Goal: Task Accomplishment & Management: Manage account settings

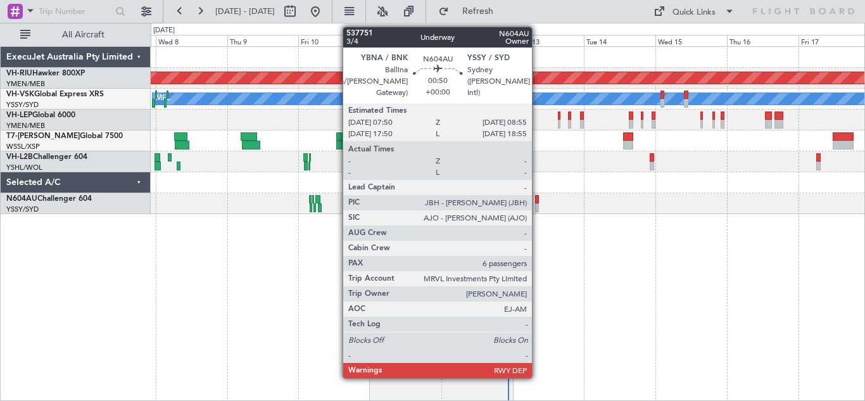
click at [537, 203] on div at bounding box center [537, 207] width 4 height 9
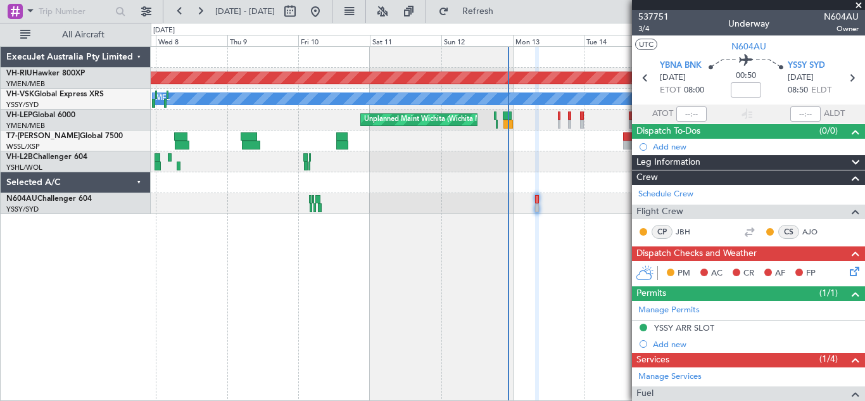
click at [859, 8] on span at bounding box center [858, 5] width 13 height 11
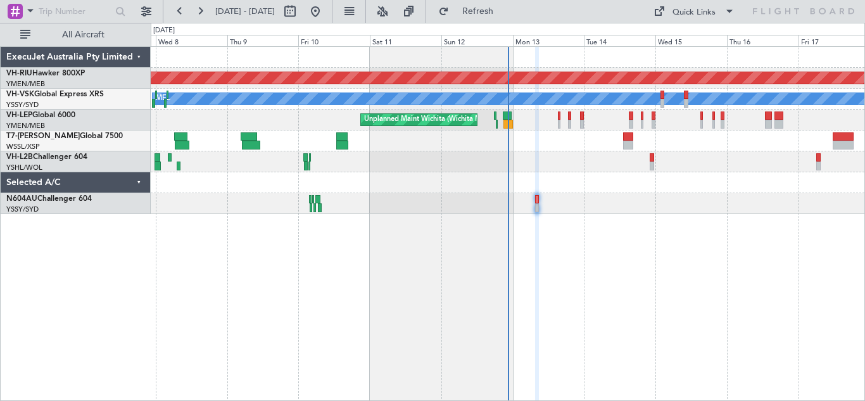
type input "0"
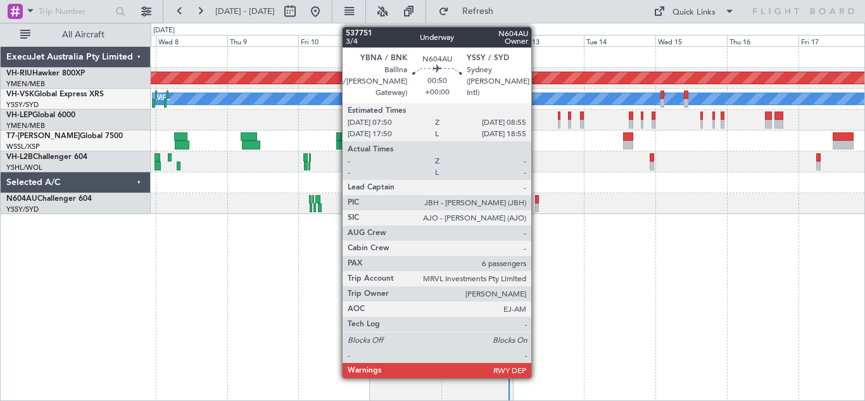
click at [537, 204] on div at bounding box center [537, 207] width 4 height 9
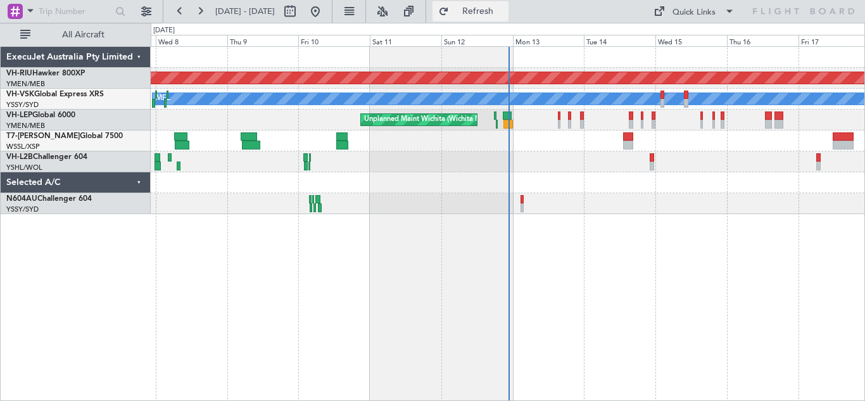
click at [504, 10] on span "Refresh" at bounding box center [477, 11] width 53 height 9
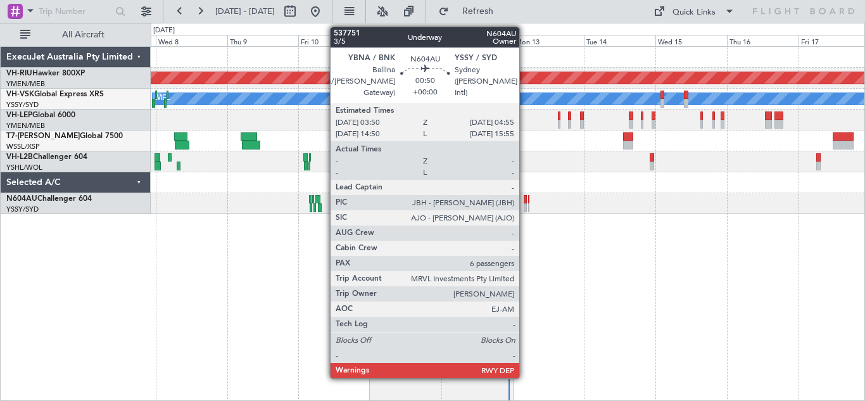
click at [525, 204] on div at bounding box center [525, 207] width 4 height 9
click at [525, 207] on div at bounding box center [525, 207] width 4 height 9
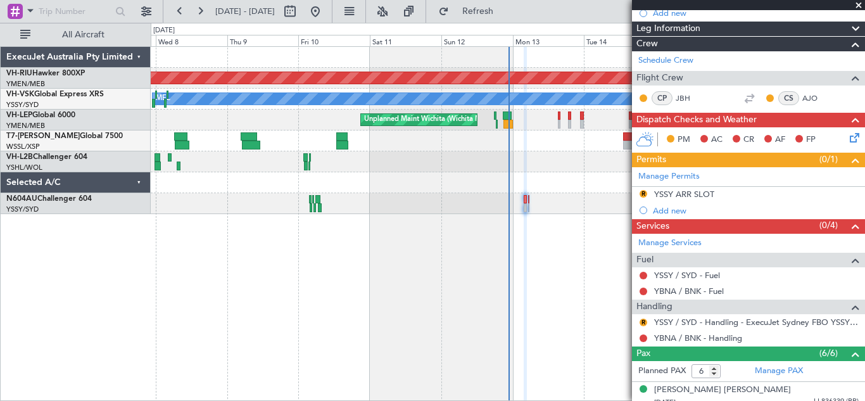
scroll to position [156, 0]
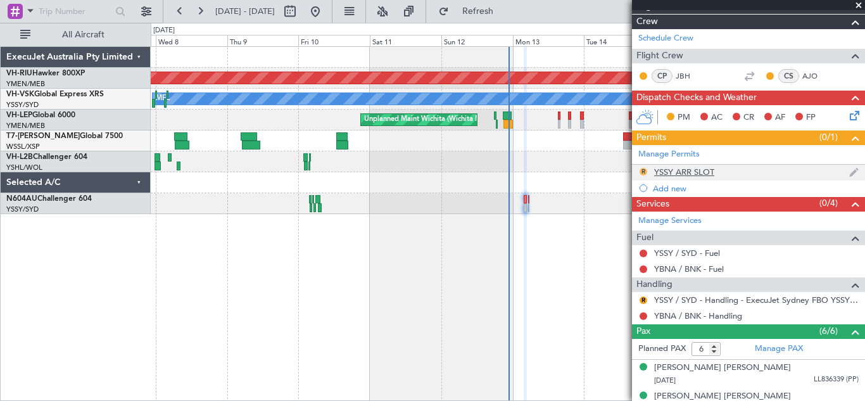
click at [644, 169] on button "R" at bounding box center [643, 172] width 8 height 8
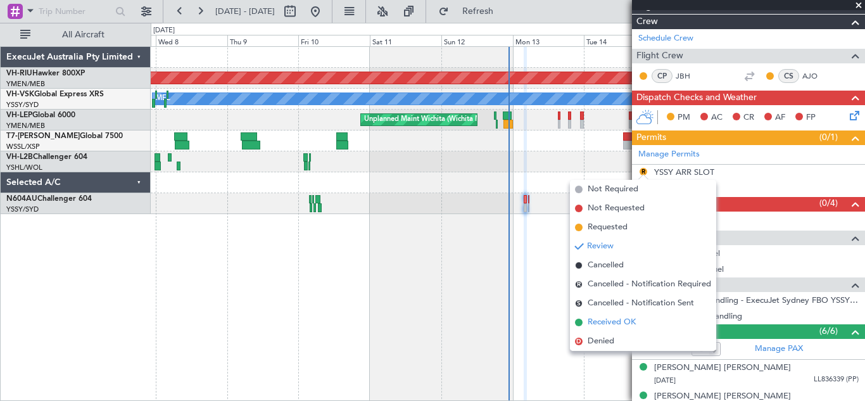
click at [615, 324] on span "Received OK" at bounding box center [611, 322] width 48 height 13
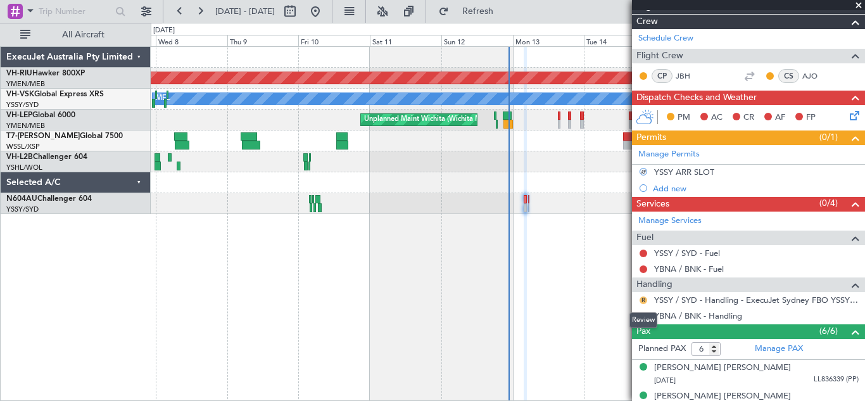
click at [644, 299] on button "R" at bounding box center [643, 300] width 8 height 8
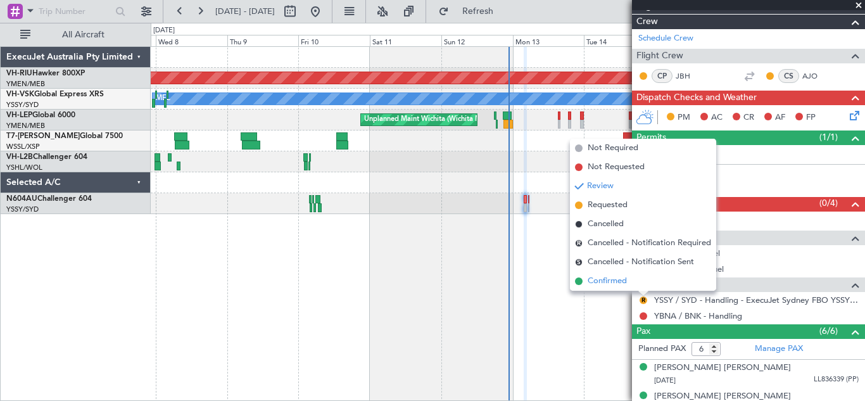
click at [611, 277] on span "Confirmed" at bounding box center [606, 281] width 39 height 13
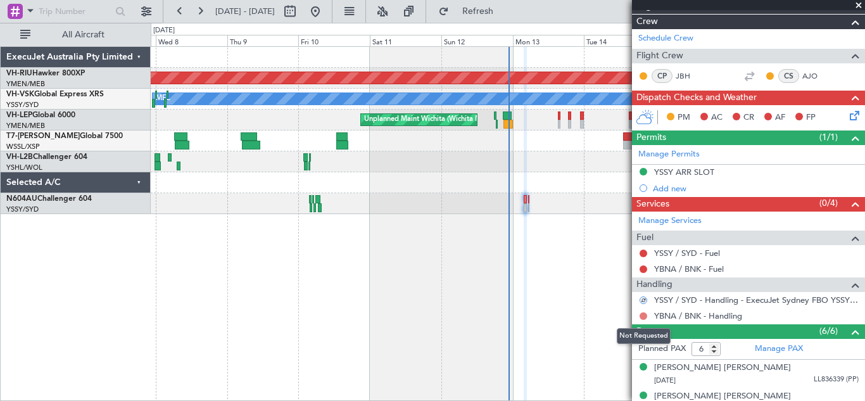
click at [644, 315] on button at bounding box center [643, 316] width 8 height 8
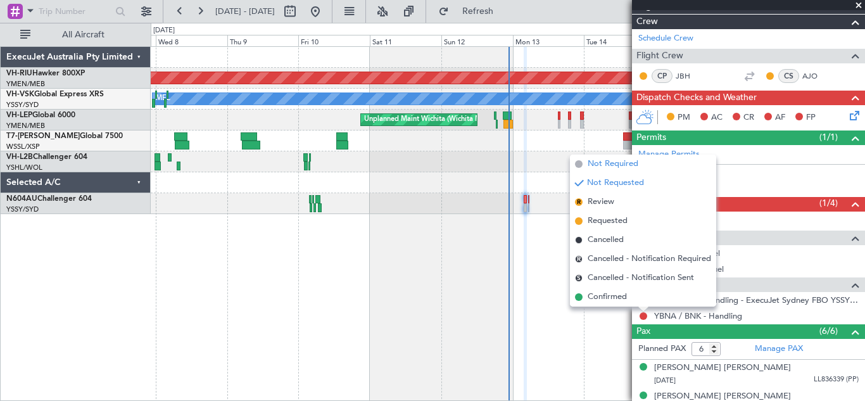
click at [606, 165] on span "Not Required" at bounding box center [612, 164] width 51 height 13
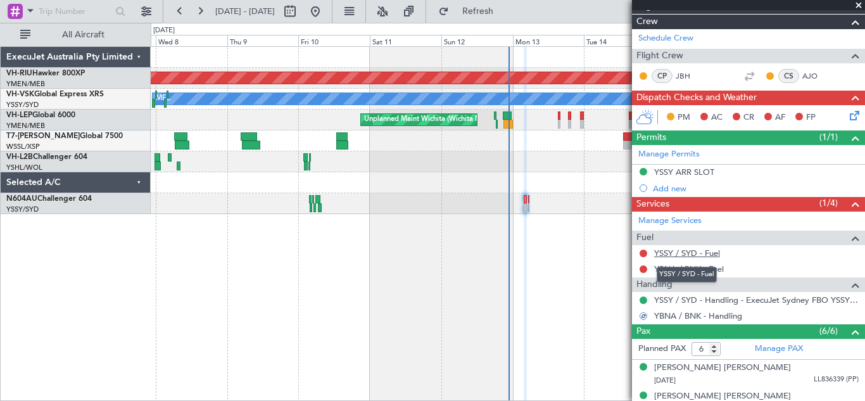
click at [678, 252] on link "YSSY / SYD - Fuel" at bounding box center [687, 252] width 66 height 11
click at [642, 266] on button at bounding box center [643, 269] width 8 height 8
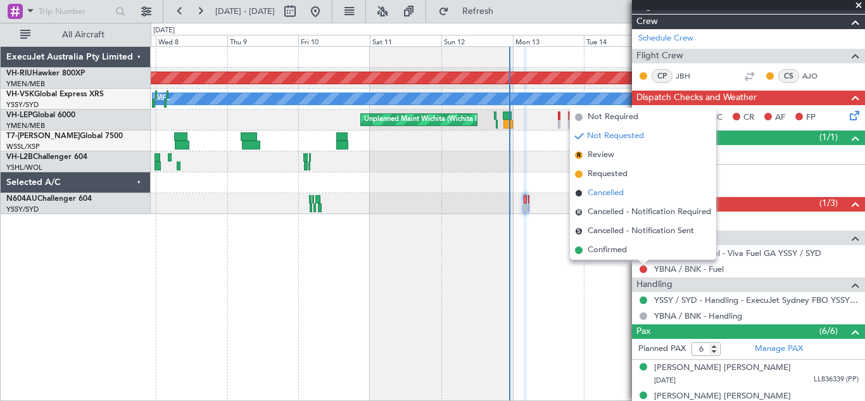
click at [600, 192] on span "Cancelled" at bounding box center [605, 193] width 36 height 13
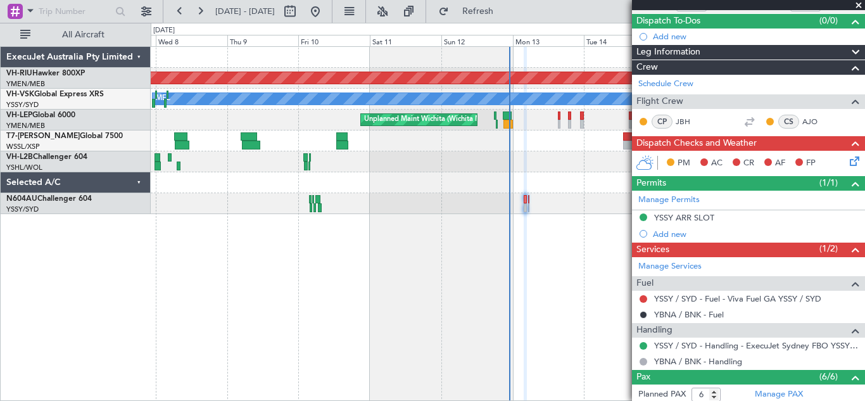
scroll to position [109, 0]
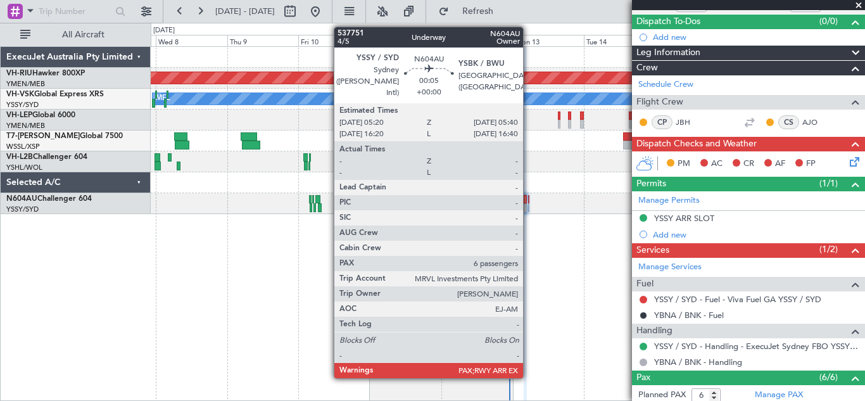
click at [528, 201] on div at bounding box center [528, 199] width 1 height 9
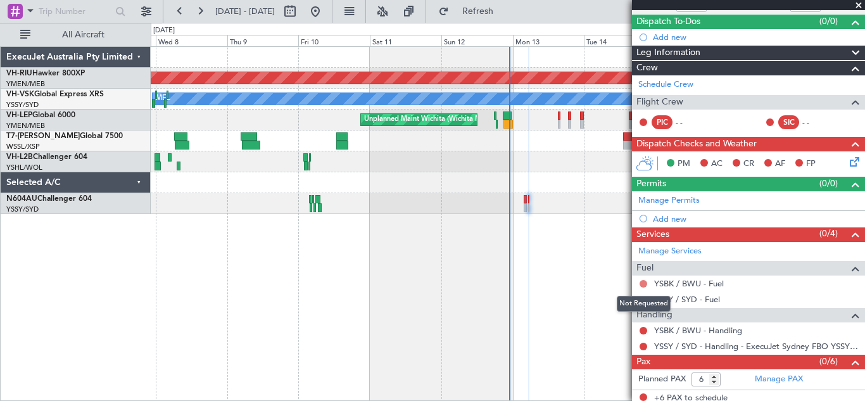
click at [644, 285] on button at bounding box center [643, 284] width 8 height 8
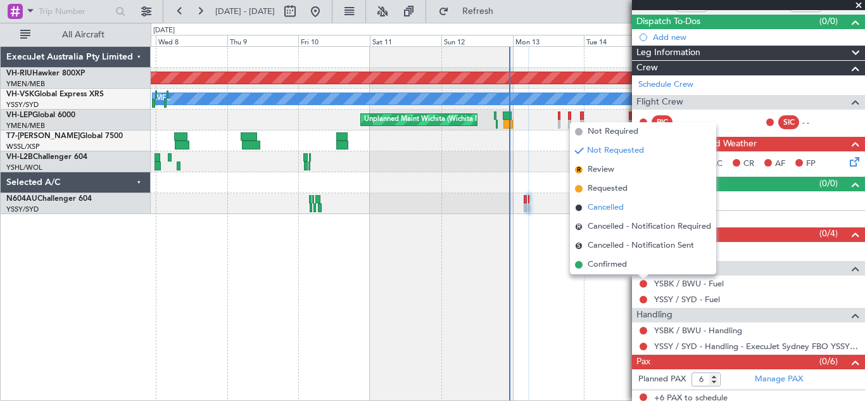
click at [603, 206] on span "Cancelled" at bounding box center [605, 207] width 36 height 13
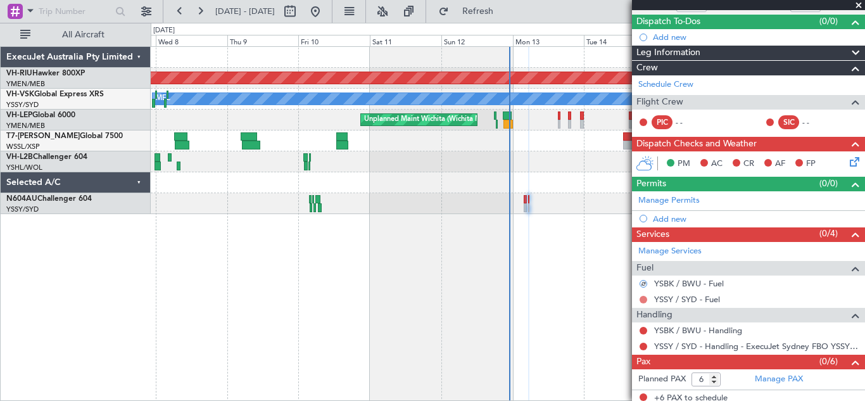
click at [642, 301] on button at bounding box center [643, 300] width 8 height 8
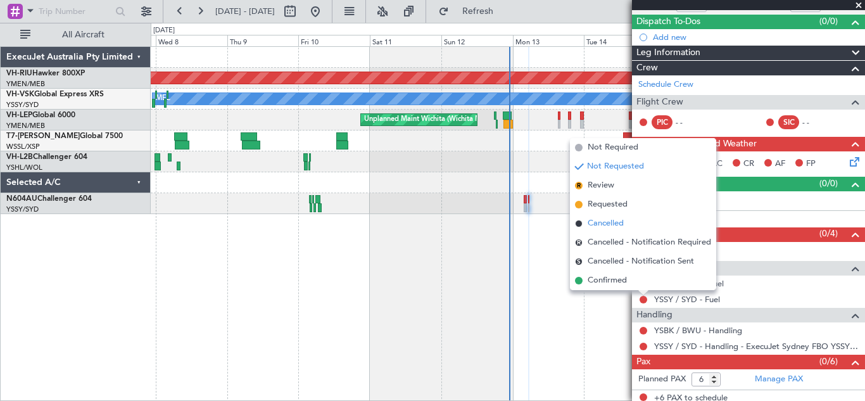
click at [598, 223] on span "Cancelled" at bounding box center [605, 223] width 36 height 13
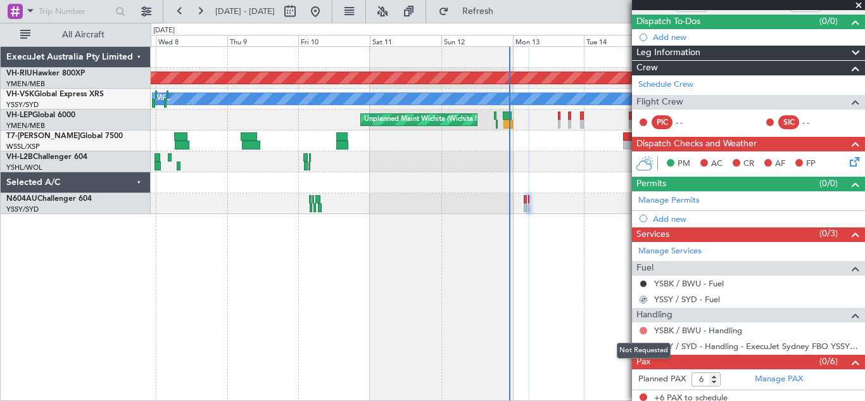
click at [644, 329] on button at bounding box center [643, 331] width 8 height 8
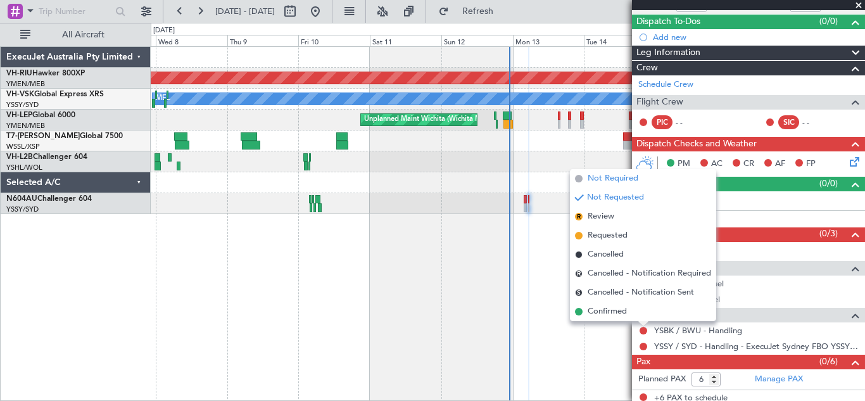
click at [606, 177] on span "Not Required" at bounding box center [612, 178] width 51 height 13
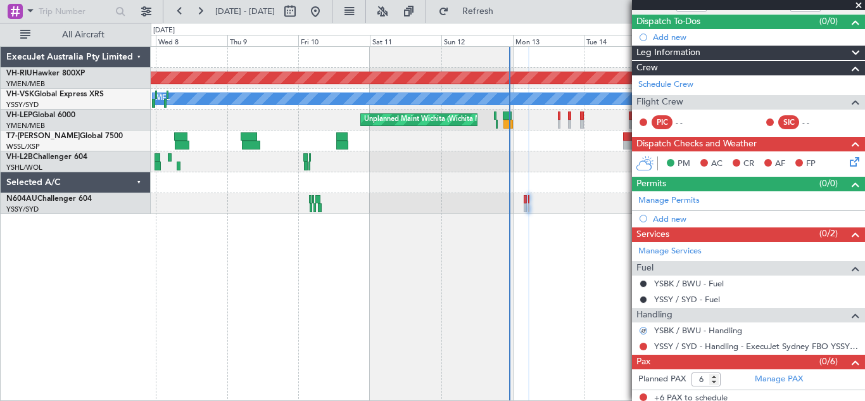
scroll to position [115, 0]
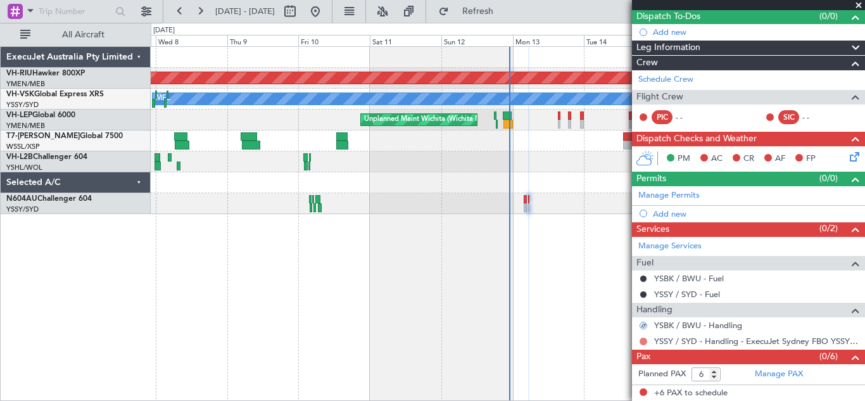
click at [640, 339] on button at bounding box center [643, 341] width 8 height 8
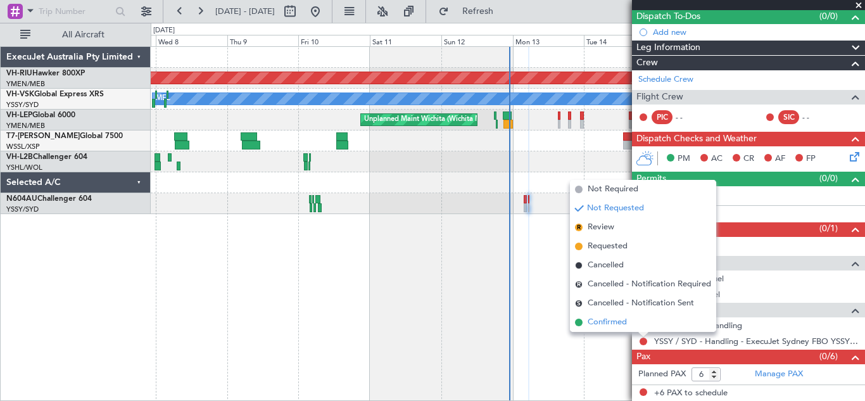
click at [606, 323] on span "Confirmed" at bounding box center [606, 322] width 39 height 13
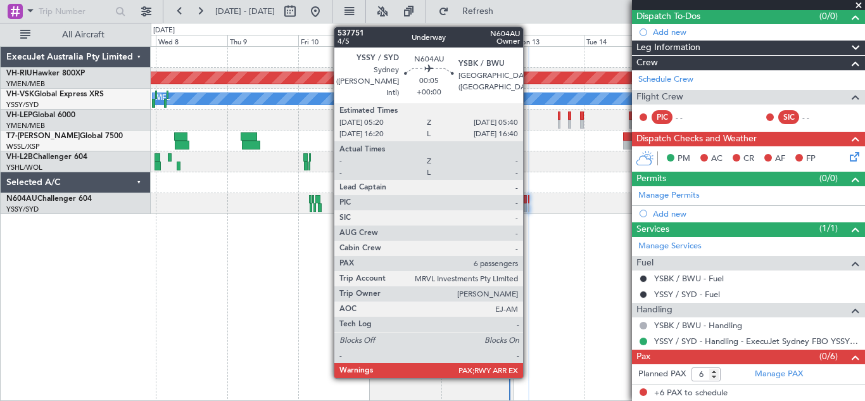
click at [528, 205] on div at bounding box center [528, 207] width 1 height 9
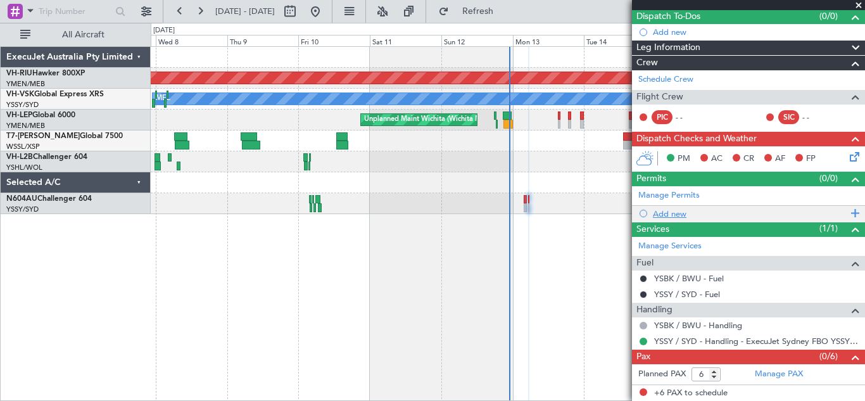
click at [847, 213] on span at bounding box center [852, 213] width 11 height 16
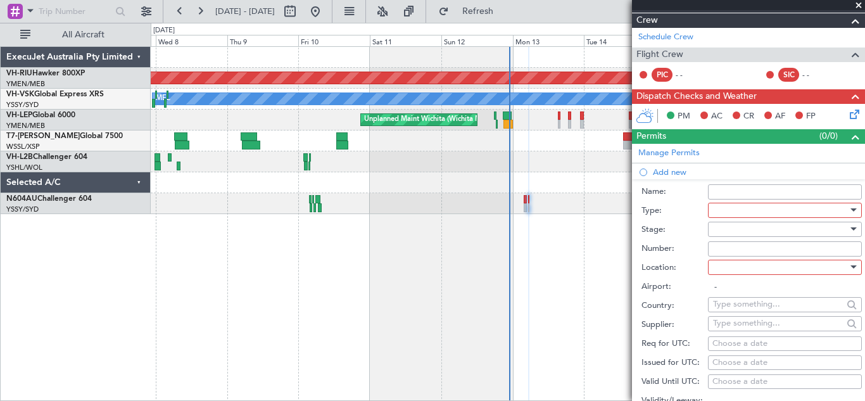
scroll to position [160, 0]
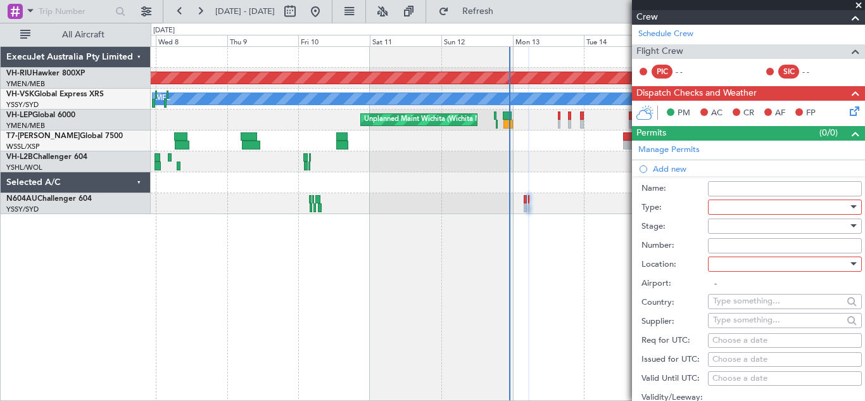
click at [850, 207] on div at bounding box center [853, 206] width 6 height 3
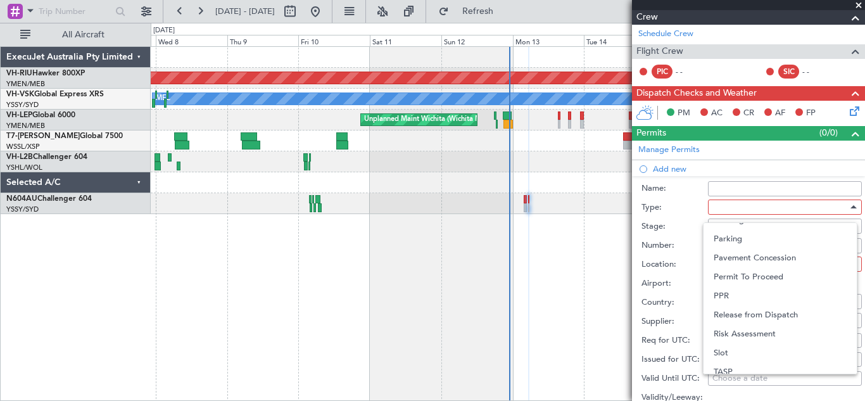
scroll to position [381, 0]
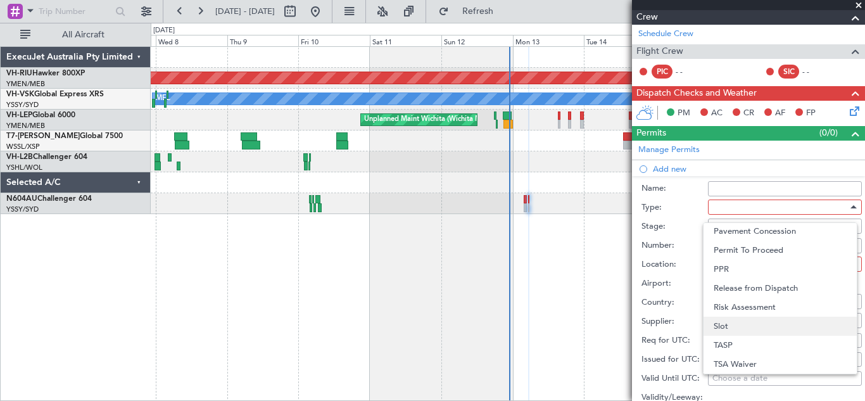
click at [771, 324] on span "Slot" at bounding box center [779, 325] width 133 height 19
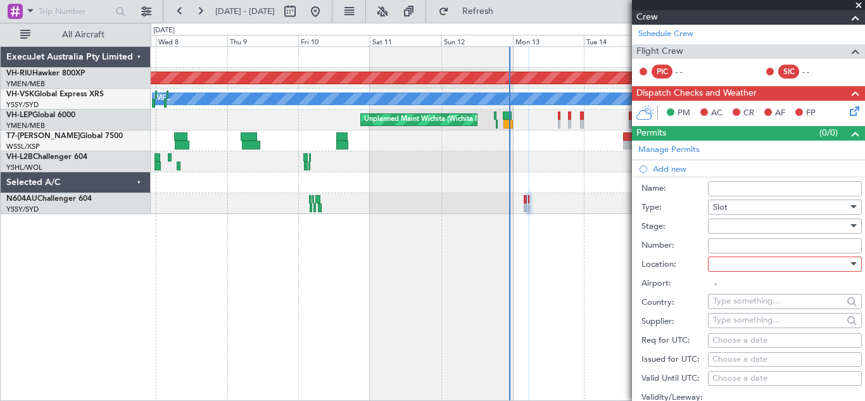
click at [850, 226] on div at bounding box center [853, 225] width 6 height 3
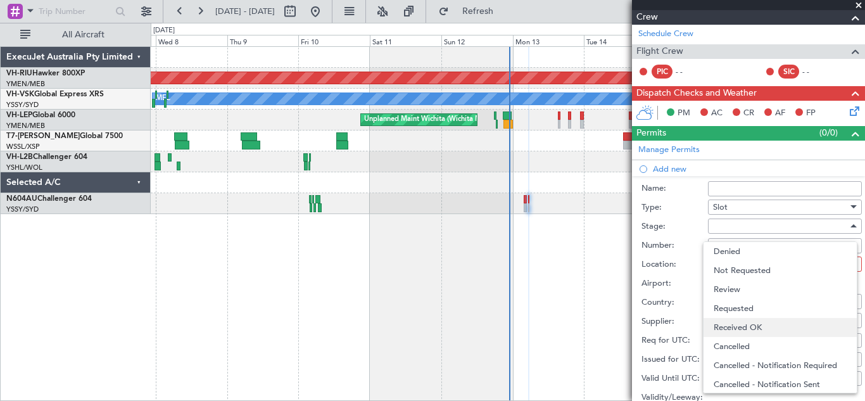
click at [753, 327] on span "Received OK" at bounding box center [779, 327] width 133 height 19
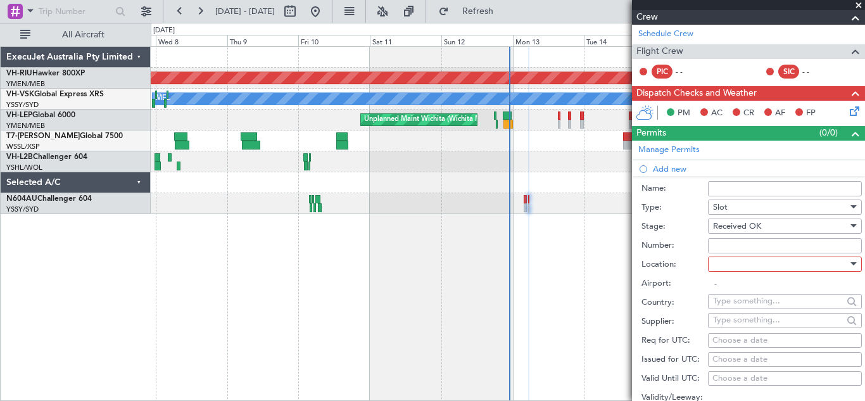
click at [850, 262] on div at bounding box center [853, 263] width 6 height 3
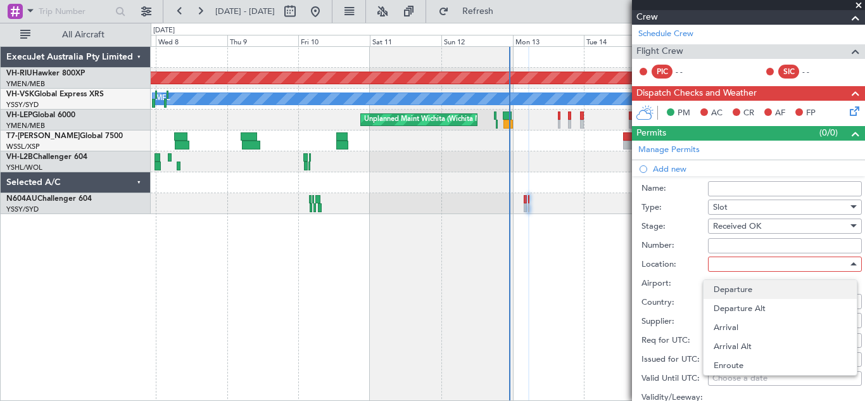
click at [737, 289] on span "Departure" at bounding box center [779, 289] width 133 height 19
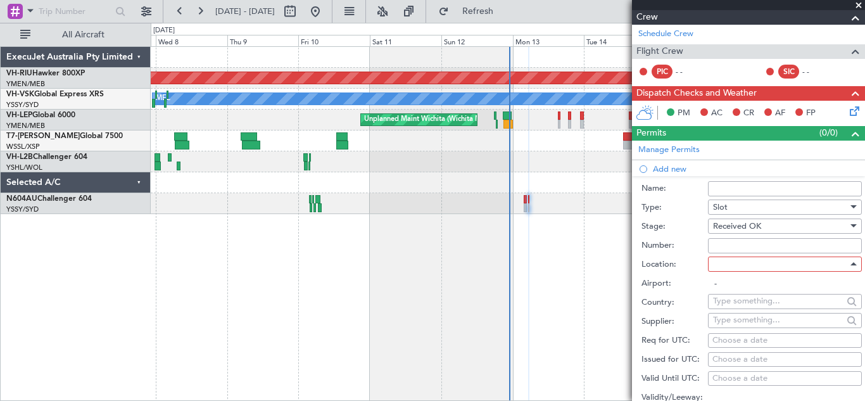
type input "YSSY / SYD"
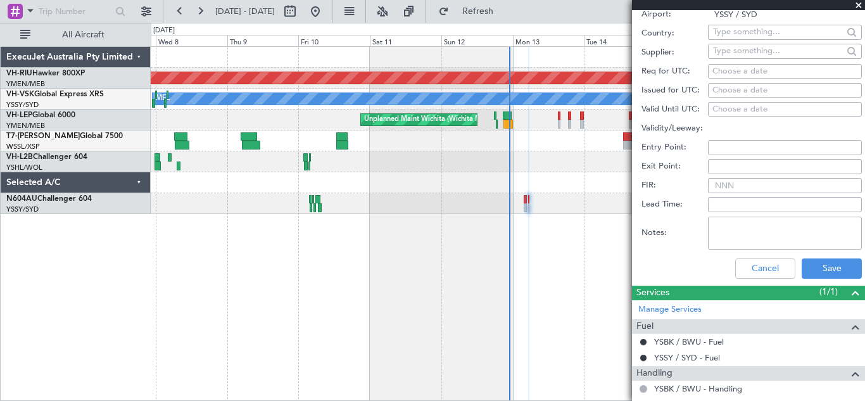
scroll to position [430, 0]
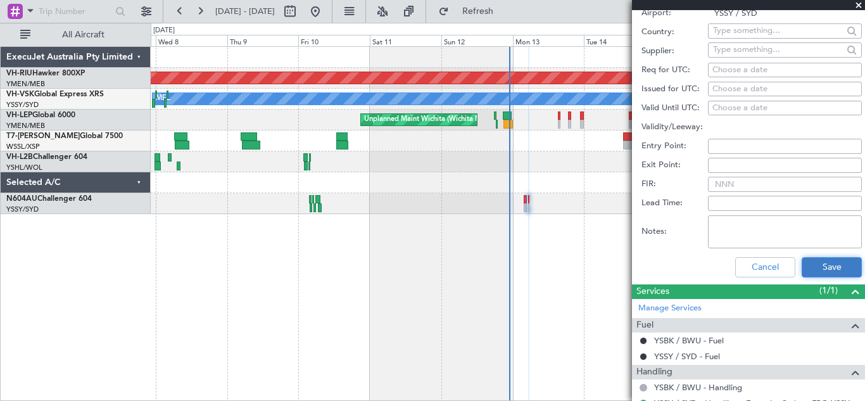
click at [823, 259] on button "Save" at bounding box center [831, 267] width 60 height 20
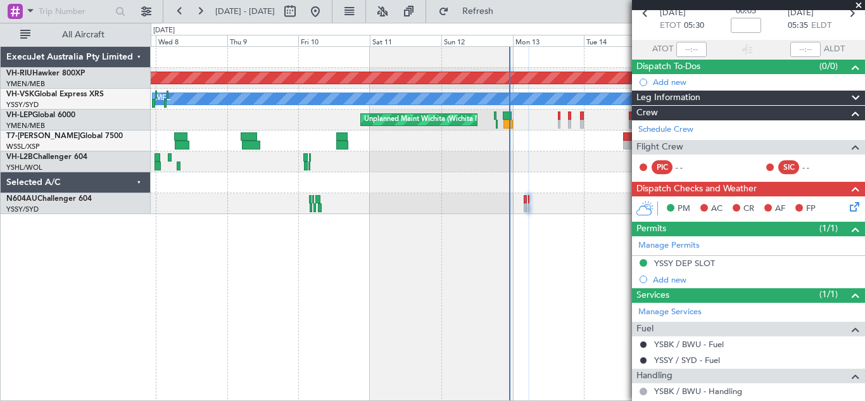
scroll to position [114, 0]
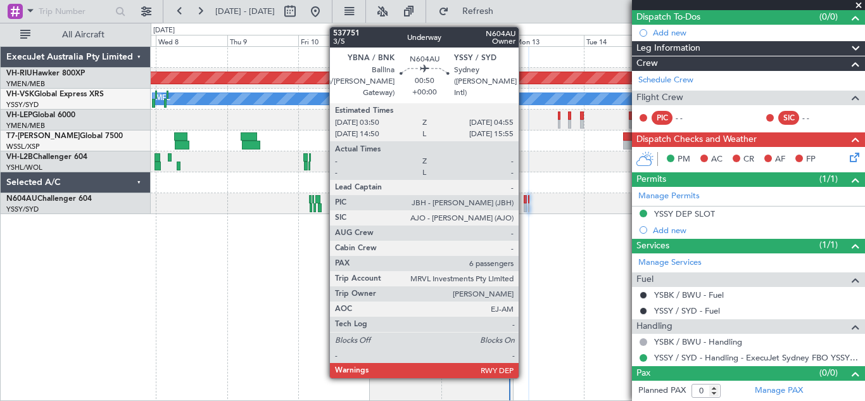
click at [524, 202] on div at bounding box center [525, 199] width 4 height 9
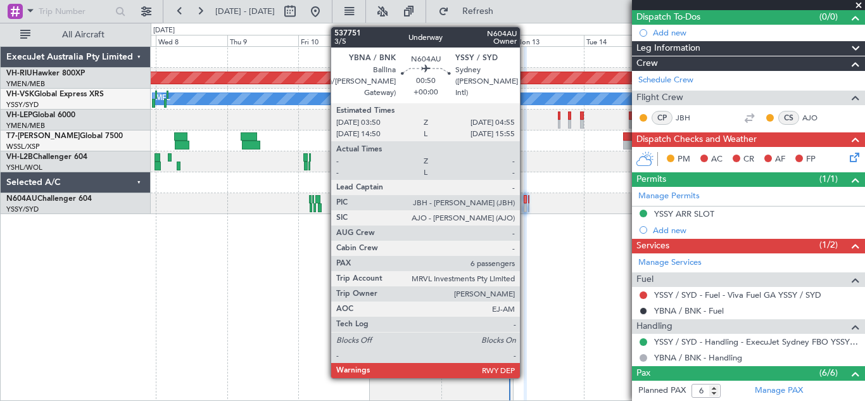
click at [525, 202] on div at bounding box center [525, 199] width 4 height 9
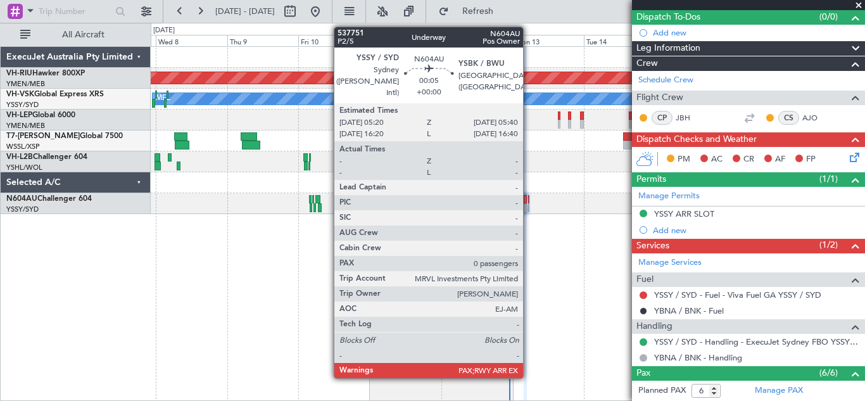
click at [528, 201] on div at bounding box center [528, 199] width 1 height 9
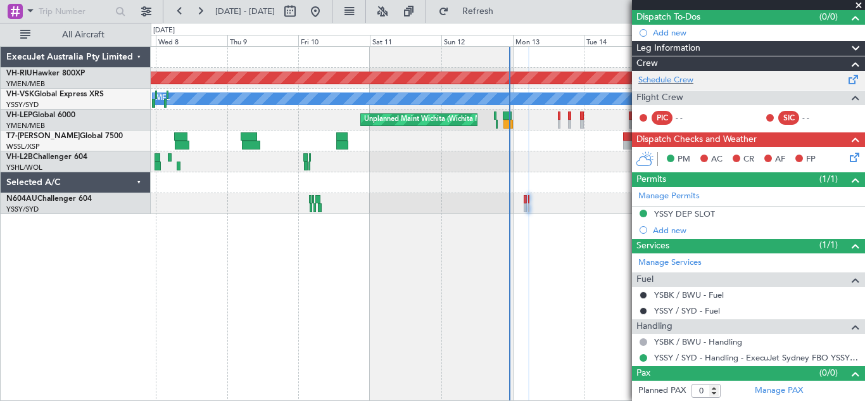
click at [846, 80] on span at bounding box center [853, 76] width 15 height 9
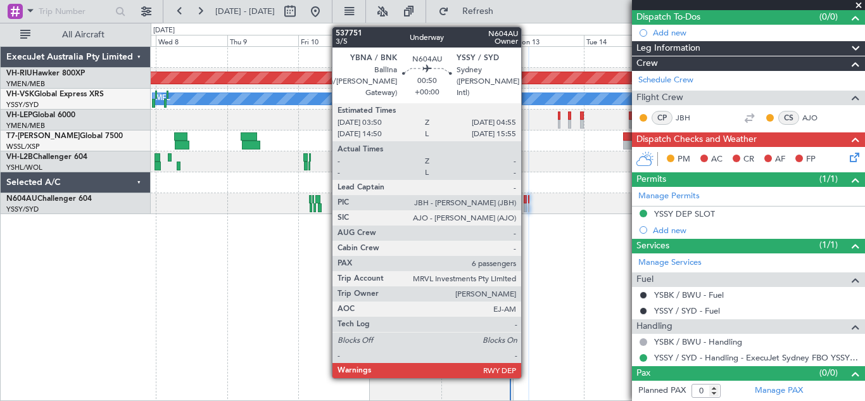
click at [527, 202] on div at bounding box center [525, 199] width 4 height 9
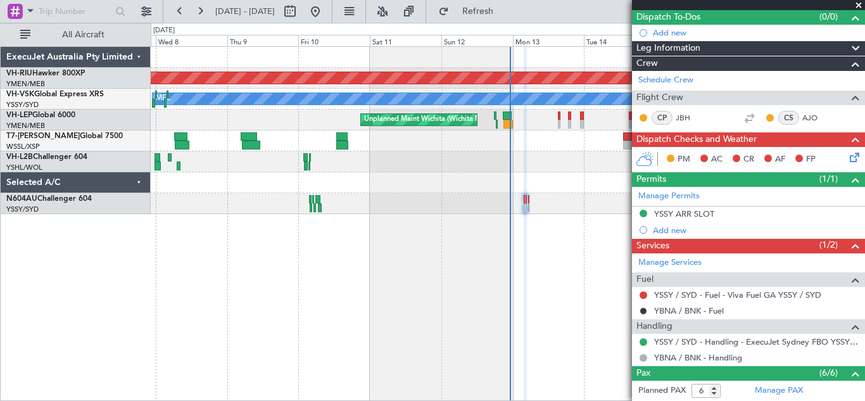
click at [847, 157] on icon at bounding box center [852, 155] width 10 height 10
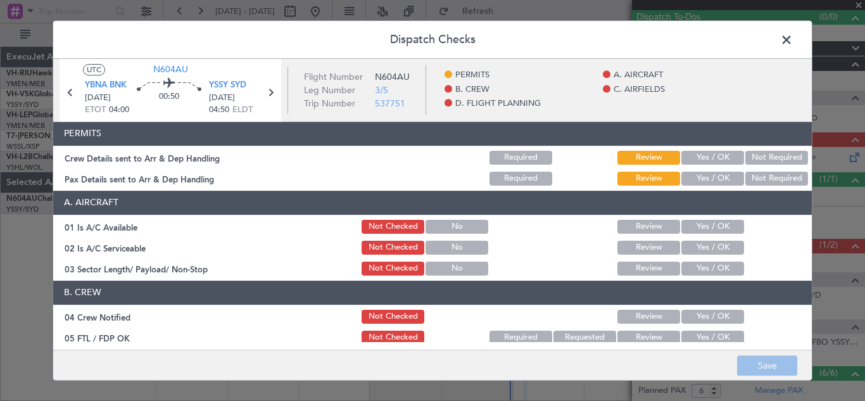
click at [694, 153] on button "Yes / OK" at bounding box center [712, 158] width 63 height 14
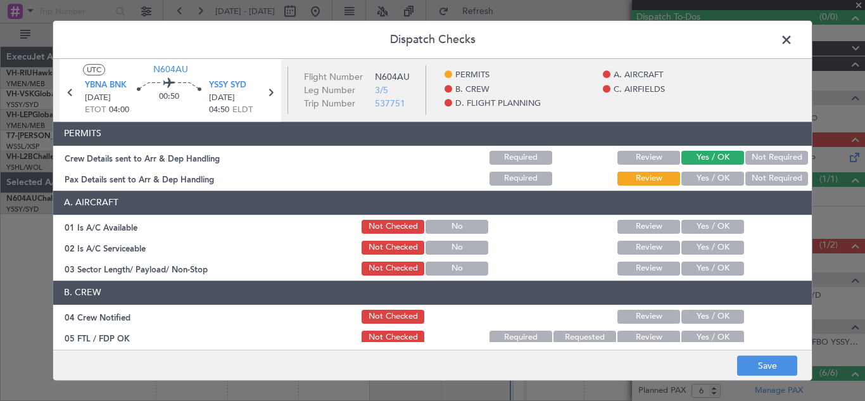
click at [697, 177] on button "Yes / OK" at bounding box center [712, 179] width 63 height 14
click at [706, 222] on button "Yes / OK" at bounding box center [712, 227] width 63 height 14
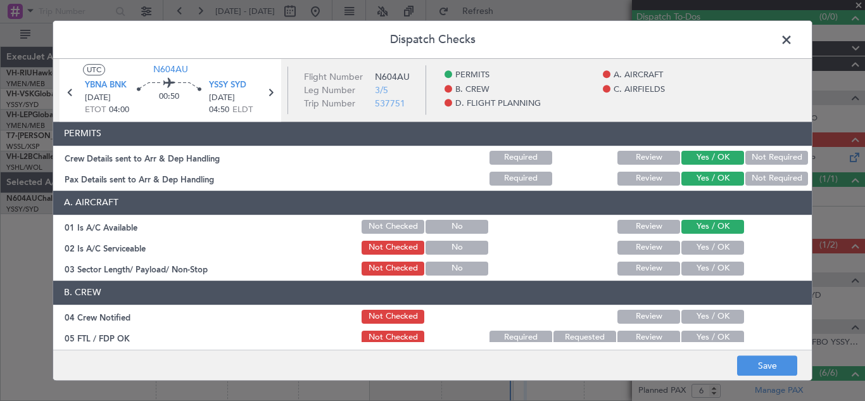
click at [703, 246] on button "Yes / OK" at bounding box center [712, 247] width 63 height 14
click at [705, 267] on button "Yes / OK" at bounding box center [712, 268] width 63 height 14
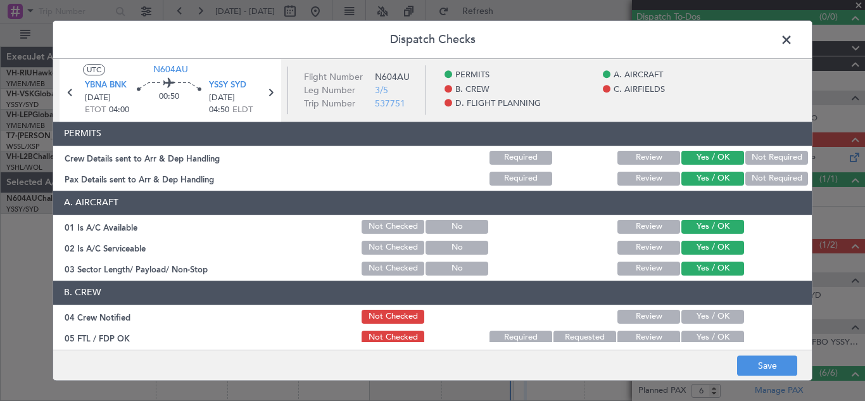
click at [709, 322] on button "Yes / OK" at bounding box center [712, 316] width 63 height 14
click at [709, 334] on button "Yes / OK" at bounding box center [712, 337] width 63 height 14
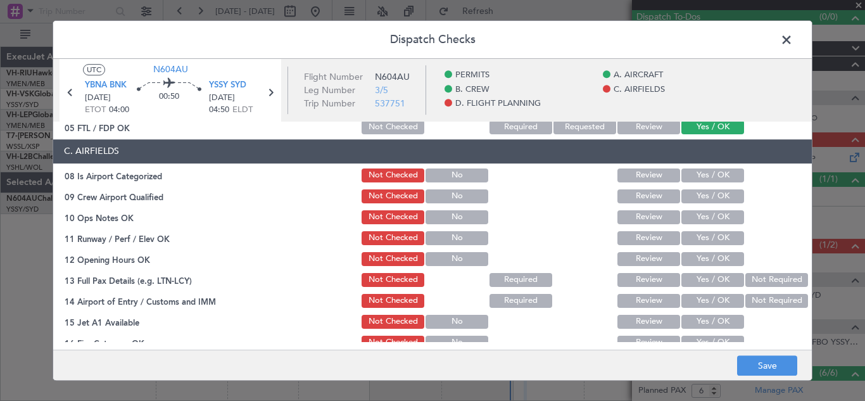
scroll to position [215, 0]
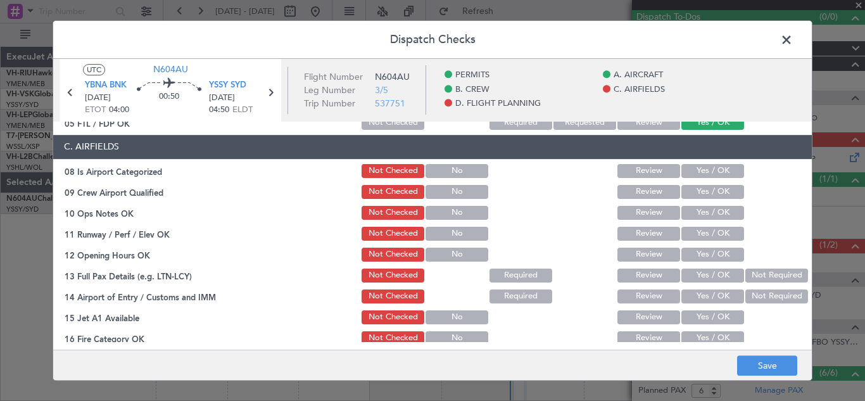
click at [711, 168] on button "Yes / OK" at bounding box center [712, 171] width 63 height 14
click at [708, 192] on button "Yes / OK" at bounding box center [712, 192] width 63 height 14
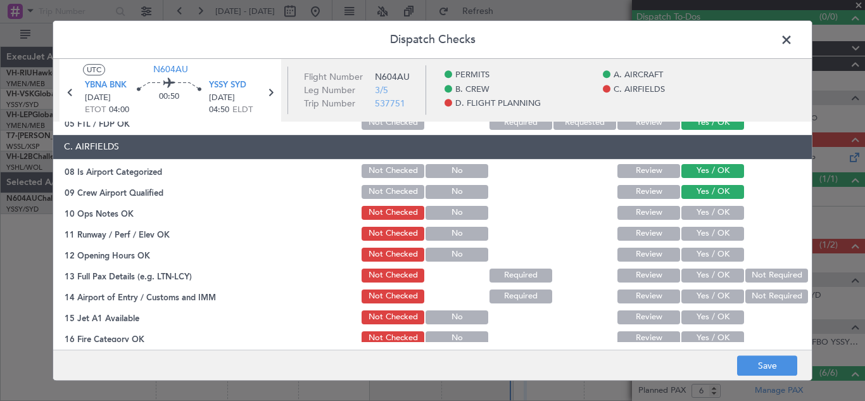
click at [708, 214] on button "Yes / OK" at bounding box center [712, 213] width 63 height 14
click at [703, 233] on button "Yes / OK" at bounding box center [712, 234] width 63 height 14
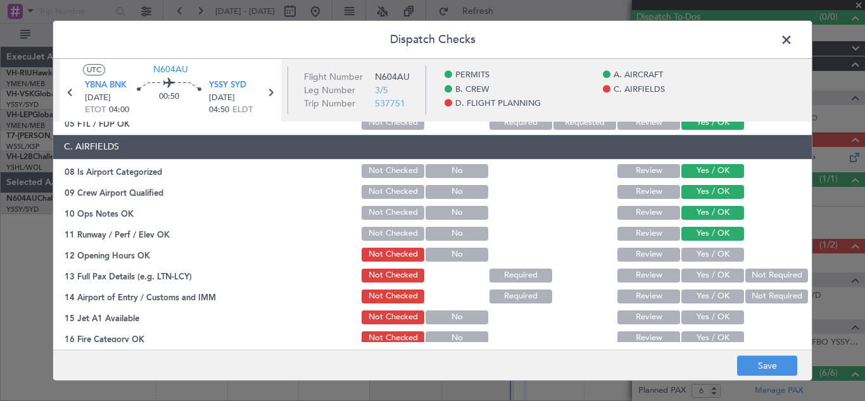
click at [699, 259] on button "Yes / OK" at bounding box center [712, 254] width 63 height 14
click at [699, 272] on button "Yes / OK" at bounding box center [712, 275] width 63 height 14
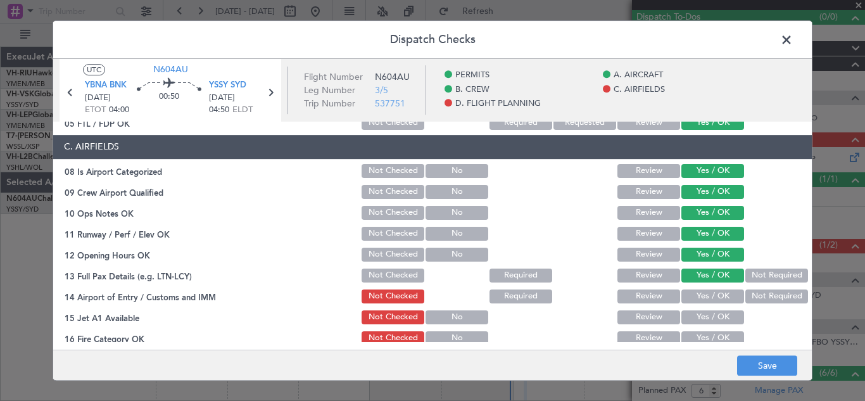
click at [700, 292] on button "Yes / OK" at bounding box center [712, 296] width 63 height 14
click at [703, 316] on button "Yes / OK" at bounding box center [712, 317] width 63 height 14
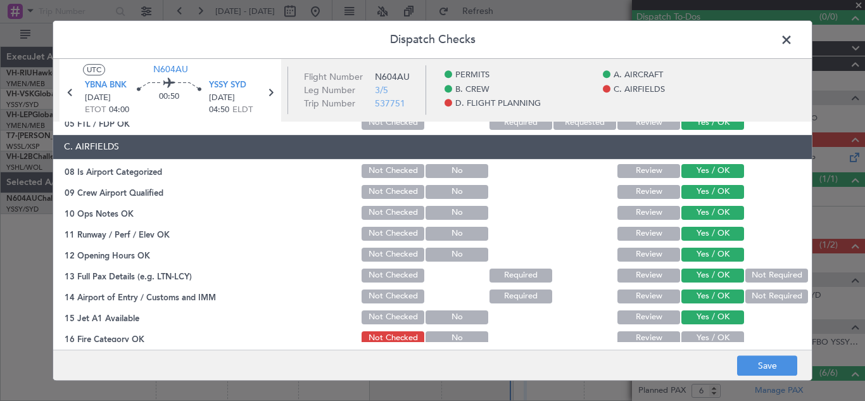
click at [704, 335] on button "Yes / OK" at bounding box center [712, 338] width 63 height 14
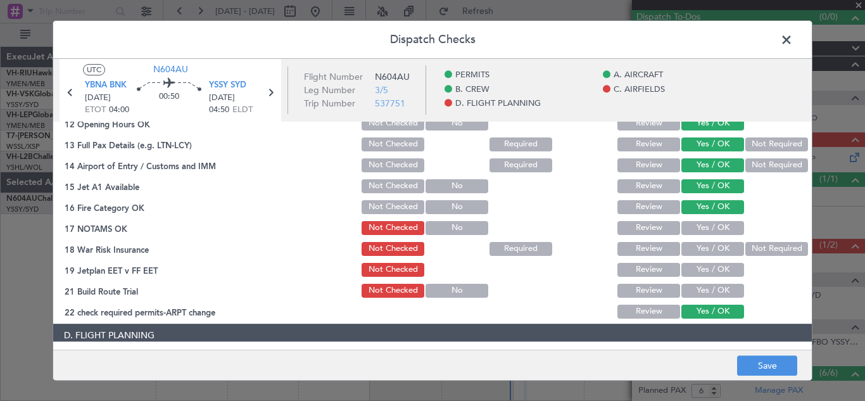
scroll to position [389, 0]
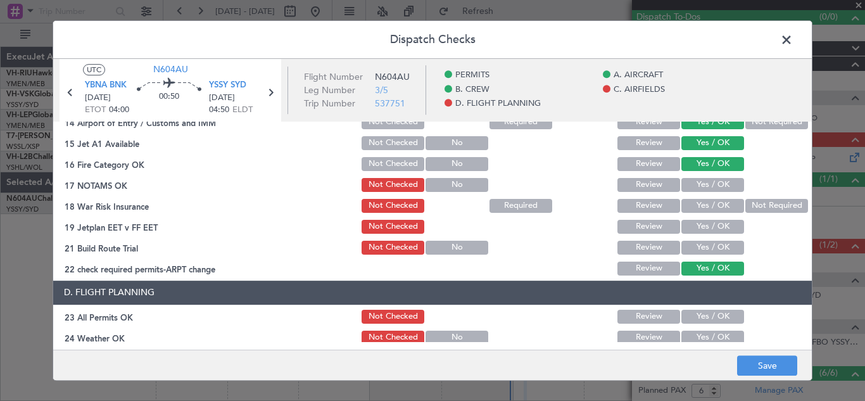
click at [716, 186] on button "Yes / OK" at bounding box center [712, 185] width 63 height 14
click at [712, 204] on button "Yes / OK" at bounding box center [712, 206] width 63 height 14
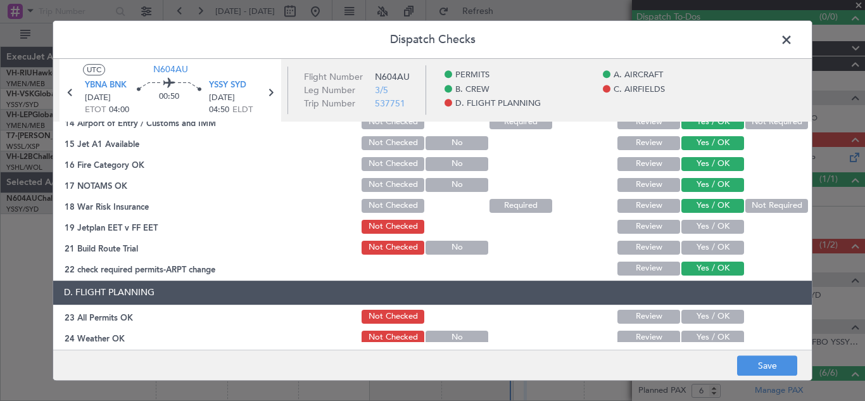
click at [708, 228] on button "Yes / OK" at bounding box center [712, 227] width 63 height 14
click at [709, 248] on button "Yes / OK" at bounding box center [712, 247] width 63 height 14
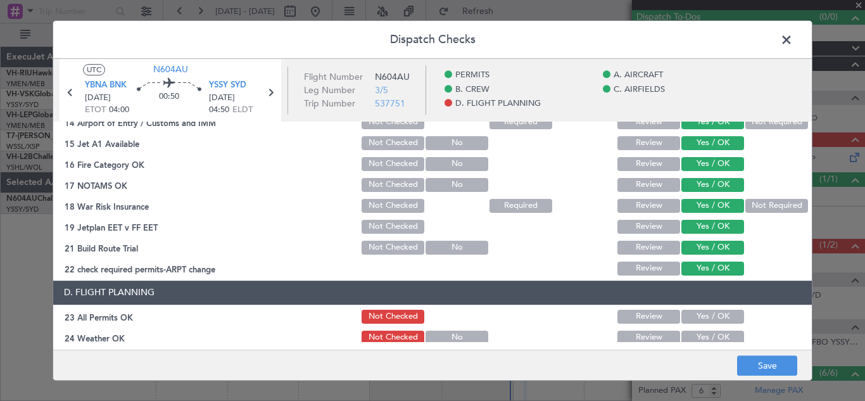
scroll to position [522, 0]
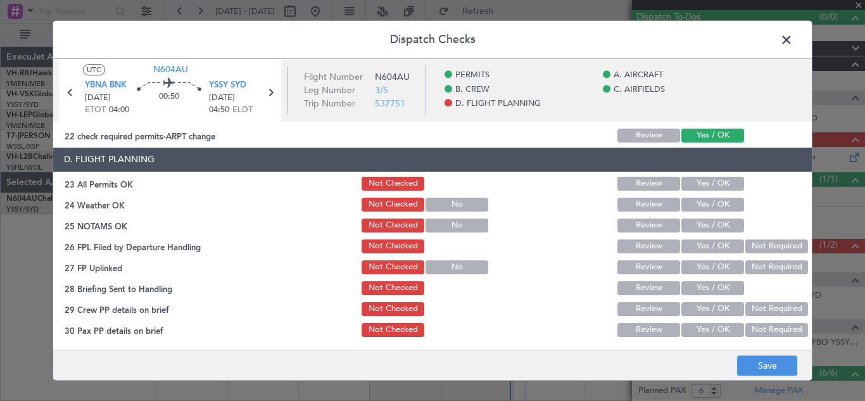
click at [701, 178] on button "Yes / OK" at bounding box center [712, 184] width 63 height 14
click at [705, 205] on button "Yes / OK" at bounding box center [712, 204] width 63 height 14
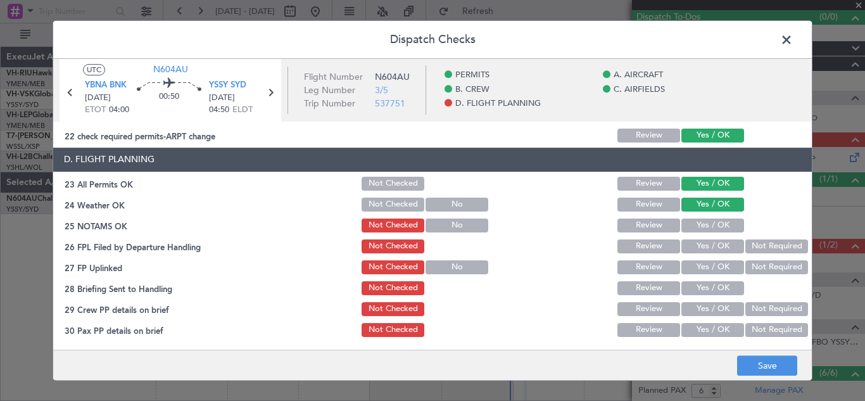
click at [701, 223] on button "Yes / OK" at bounding box center [712, 225] width 63 height 14
click at [701, 242] on button "Yes / OK" at bounding box center [712, 246] width 63 height 14
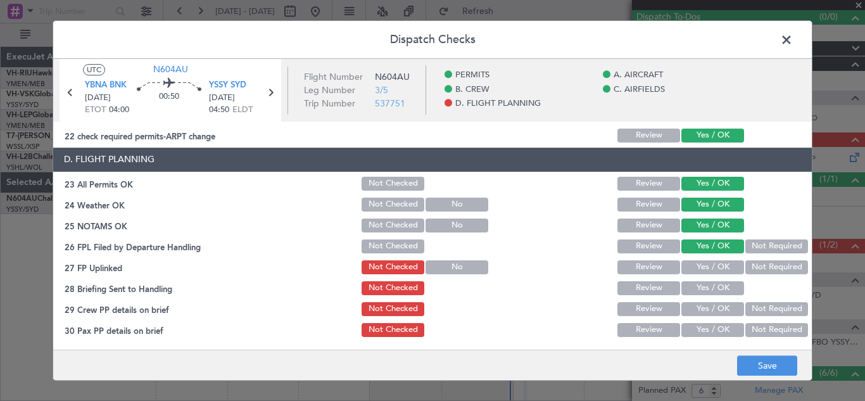
click at [703, 262] on button "Yes / OK" at bounding box center [712, 267] width 63 height 14
click at [705, 286] on button "Yes / OK" at bounding box center [712, 288] width 63 height 14
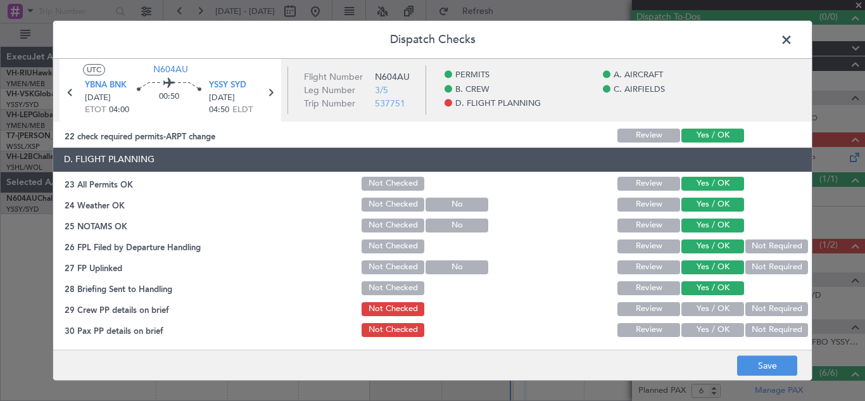
click at [758, 303] on button "Not Required" at bounding box center [776, 309] width 63 height 14
click at [759, 330] on button "Not Required" at bounding box center [776, 330] width 63 height 14
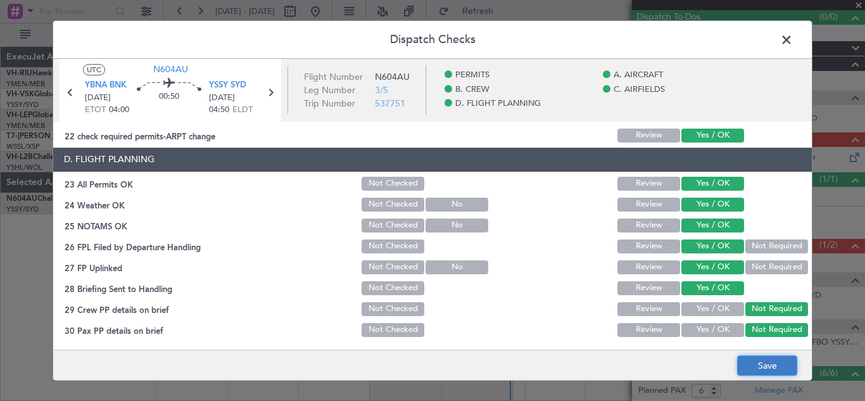
click at [762, 366] on button "Save" at bounding box center [767, 365] width 60 height 20
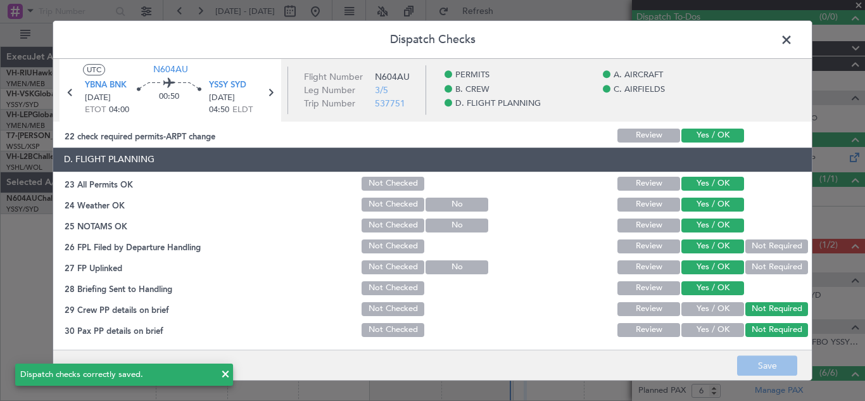
click at [792, 40] on span at bounding box center [792, 42] width 0 height 25
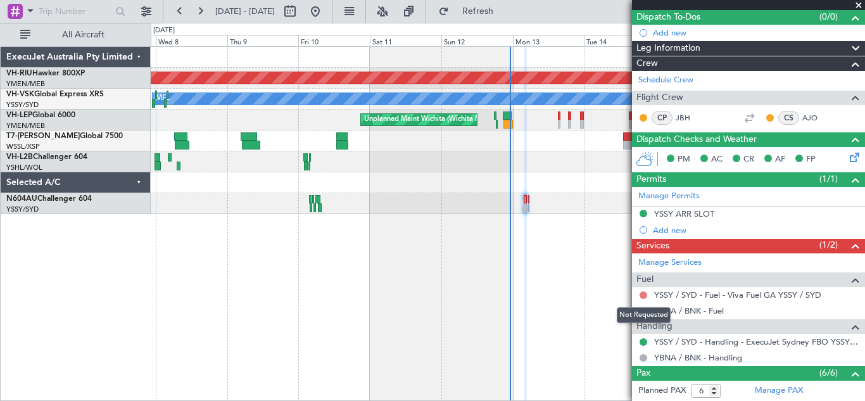
click at [644, 295] on button at bounding box center [643, 295] width 8 height 8
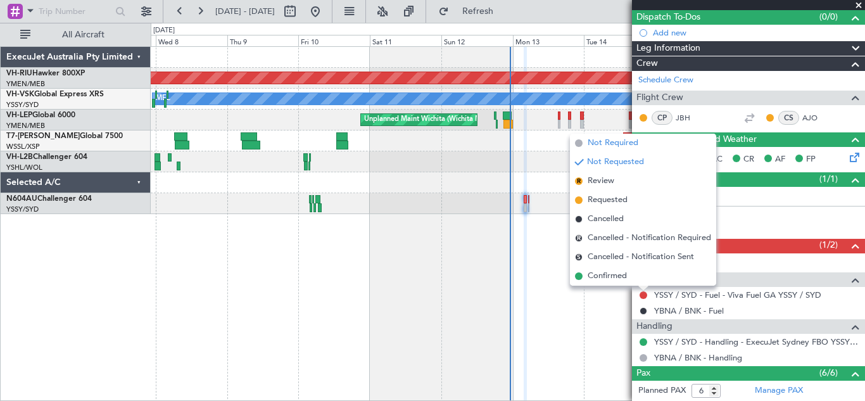
click at [609, 141] on span "Not Required" at bounding box center [612, 143] width 51 height 13
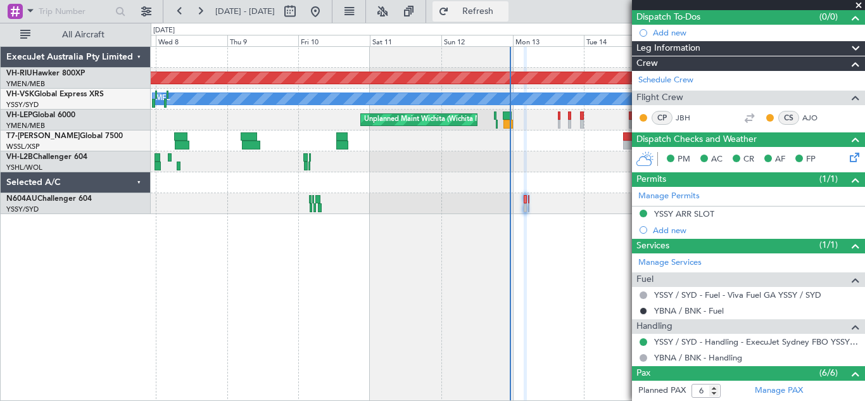
click at [504, 13] on span "Refresh" at bounding box center [477, 11] width 53 height 9
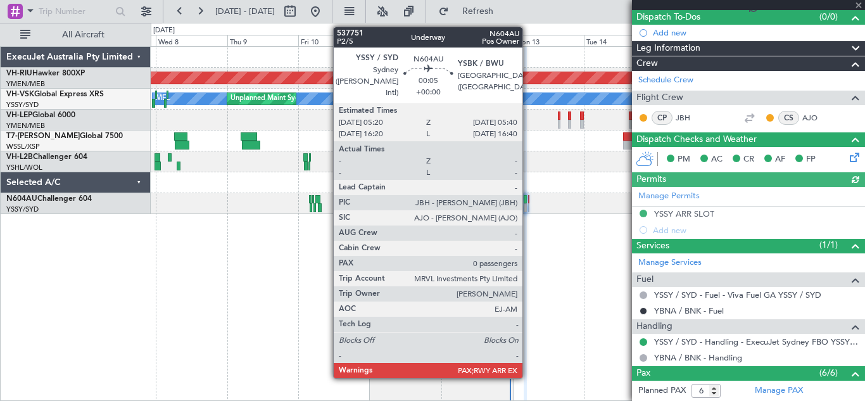
click at [528, 203] on div at bounding box center [528, 199] width 1 height 9
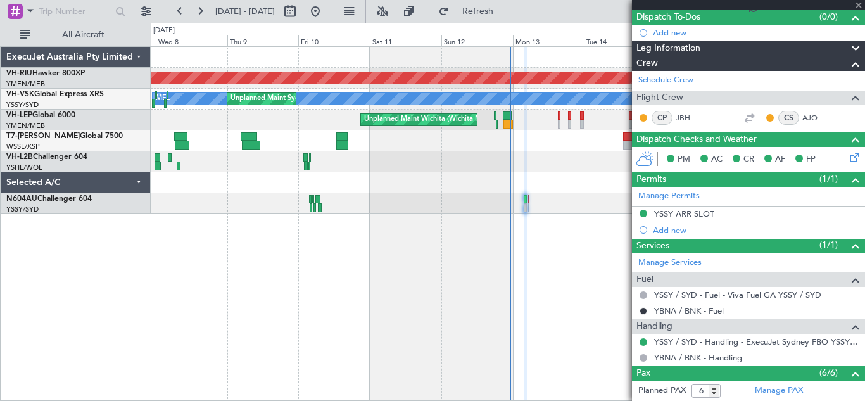
type input "0"
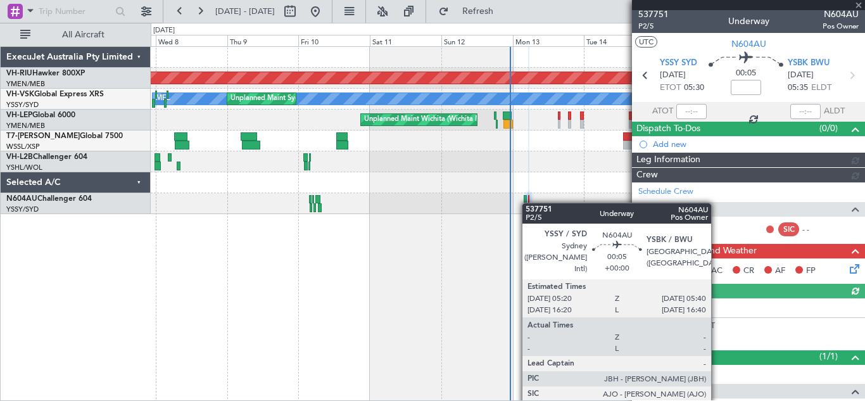
scroll to position [114, 0]
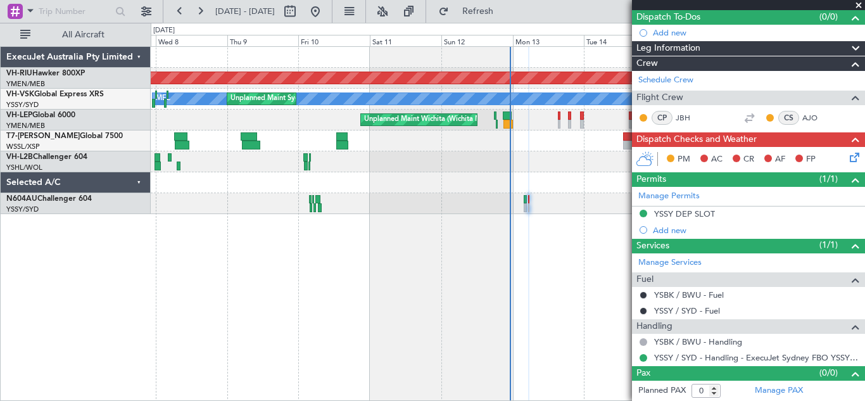
click at [847, 155] on icon at bounding box center [852, 155] width 10 height 10
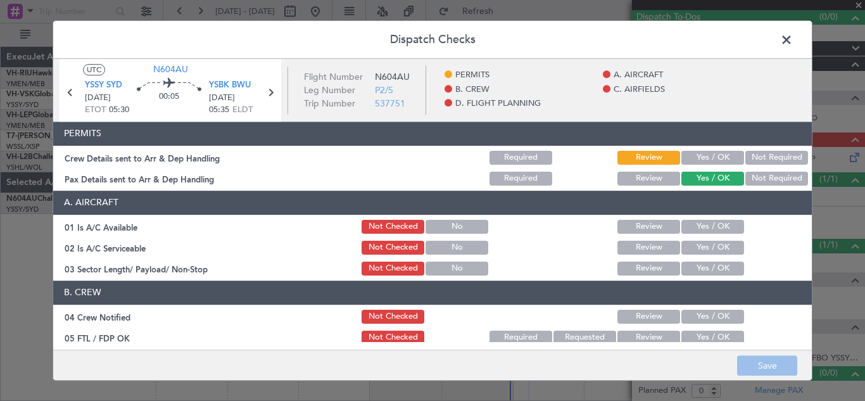
click at [706, 155] on button "Yes / OK" at bounding box center [712, 158] width 63 height 14
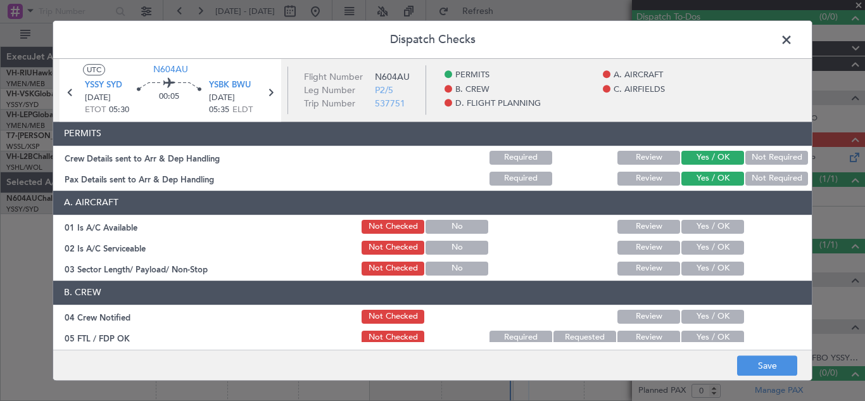
click at [710, 227] on button "Yes / OK" at bounding box center [712, 227] width 63 height 14
click at [708, 250] on button "Yes / OK" at bounding box center [712, 247] width 63 height 14
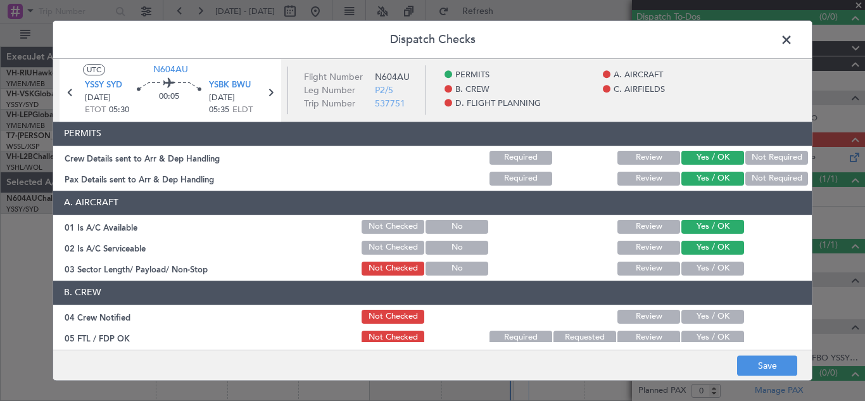
click at [708, 266] on button "Yes / OK" at bounding box center [712, 268] width 63 height 14
click at [707, 313] on button "Yes / OK" at bounding box center [712, 316] width 63 height 14
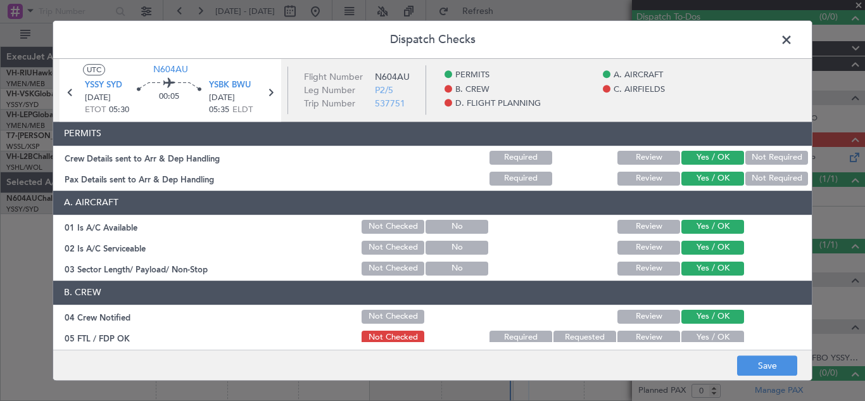
click at [709, 335] on button "Yes / OK" at bounding box center [712, 337] width 63 height 14
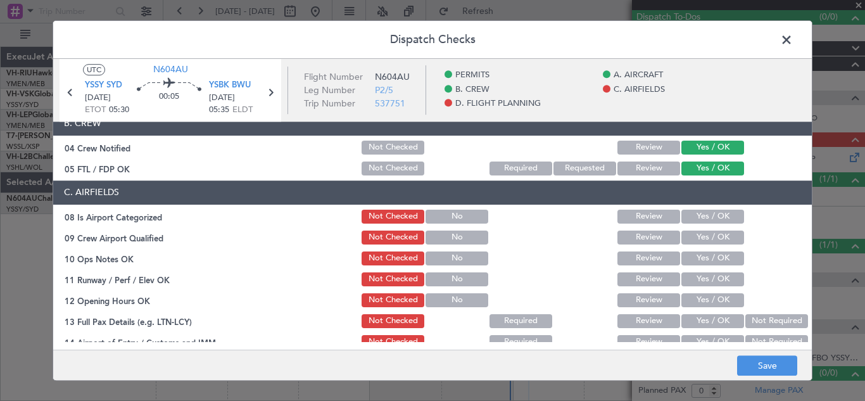
scroll to position [174, 0]
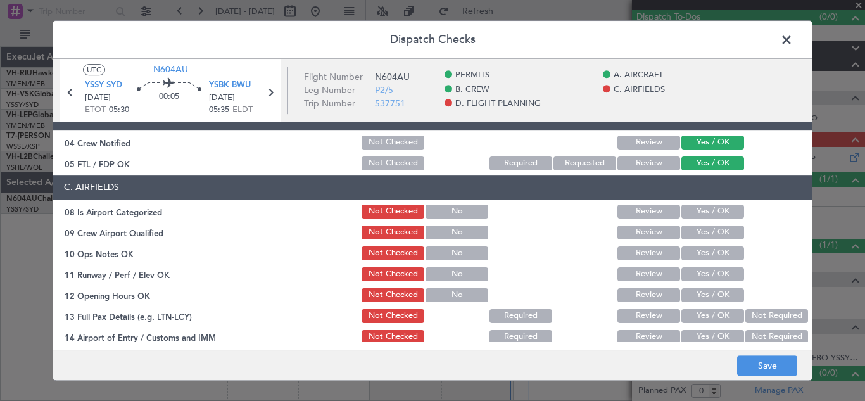
click at [695, 209] on button "Yes / OK" at bounding box center [712, 211] width 63 height 14
click at [701, 229] on button "Yes / OK" at bounding box center [712, 232] width 63 height 14
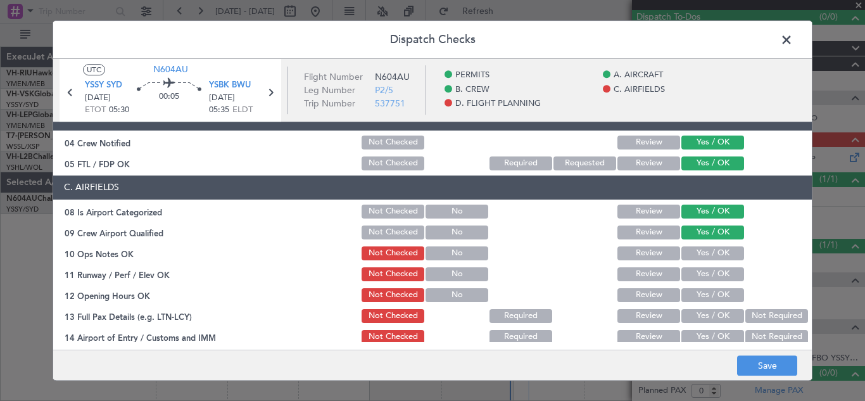
click at [703, 253] on button "Yes / OK" at bounding box center [712, 253] width 63 height 14
click at [707, 274] on button "Yes / OK" at bounding box center [712, 274] width 63 height 14
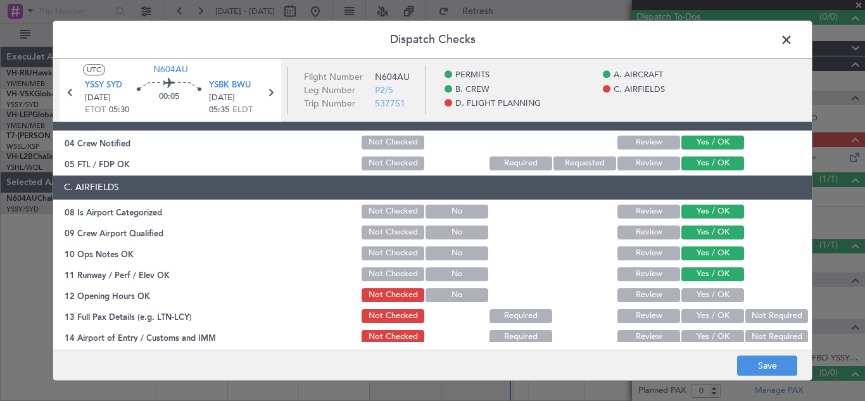
click at [708, 293] on button "Yes / OK" at bounding box center [712, 295] width 63 height 14
click at [708, 314] on button "Yes / OK" at bounding box center [712, 316] width 63 height 14
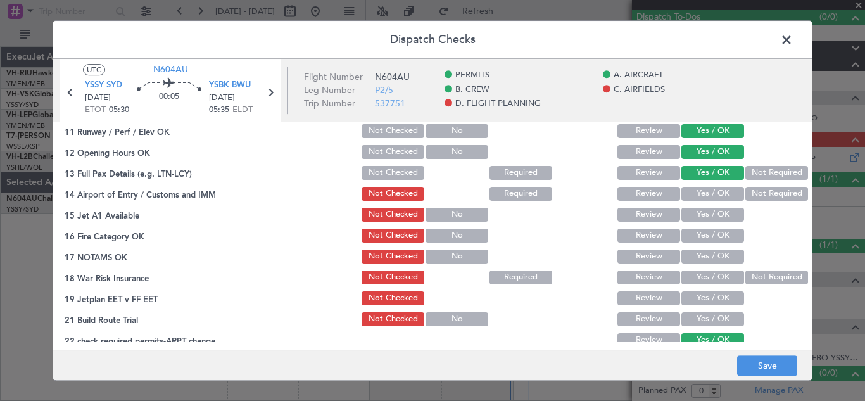
scroll to position [324, 0]
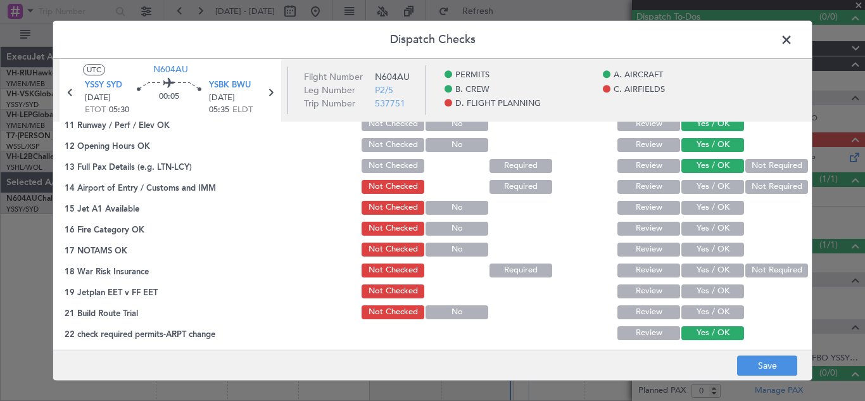
click at [701, 184] on button "Yes / OK" at bounding box center [712, 187] width 63 height 14
click at [701, 207] on button "Yes / OK" at bounding box center [712, 208] width 63 height 14
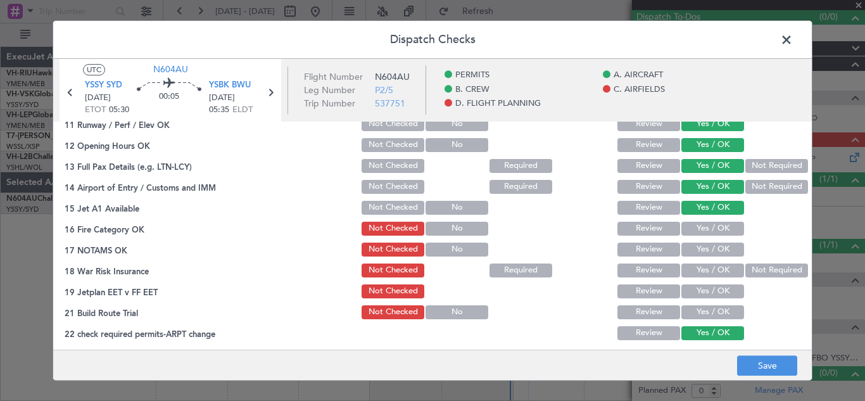
click at [701, 227] on button "Yes / OK" at bounding box center [712, 229] width 63 height 14
click at [704, 249] on button "Yes / OK" at bounding box center [712, 249] width 63 height 14
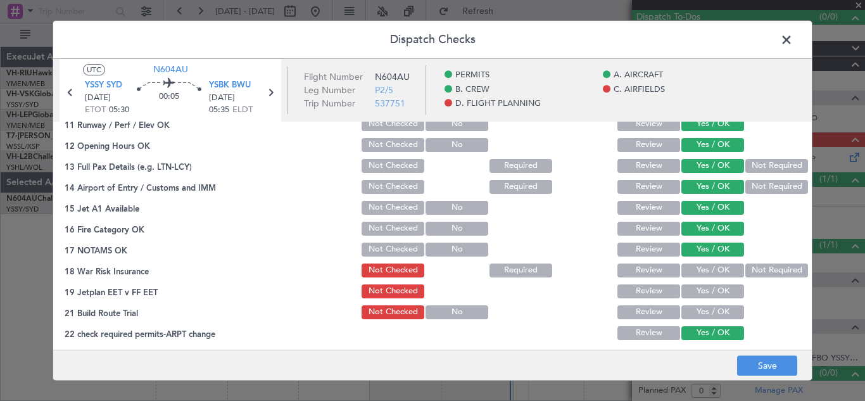
click at [704, 272] on button "Yes / OK" at bounding box center [712, 270] width 63 height 14
click at [704, 290] on button "Yes / OK" at bounding box center [712, 291] width 63 height 14
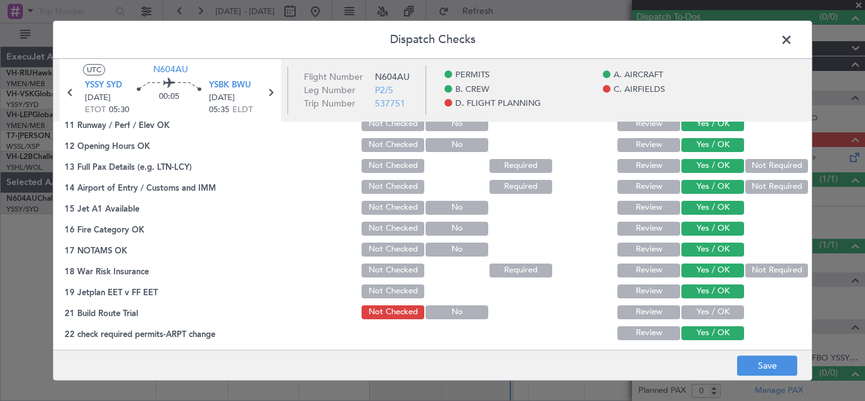
click at [703, 311] on button "Yes / OK" at bounding box center [712, 312] width 63 height 14
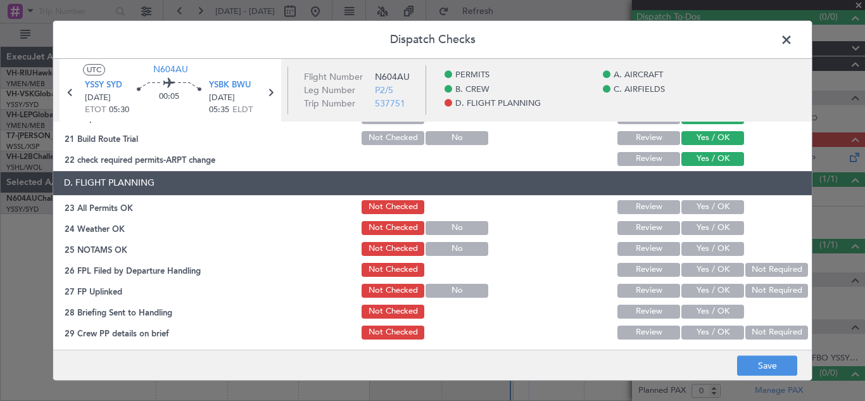
scroll to position [522, 0]
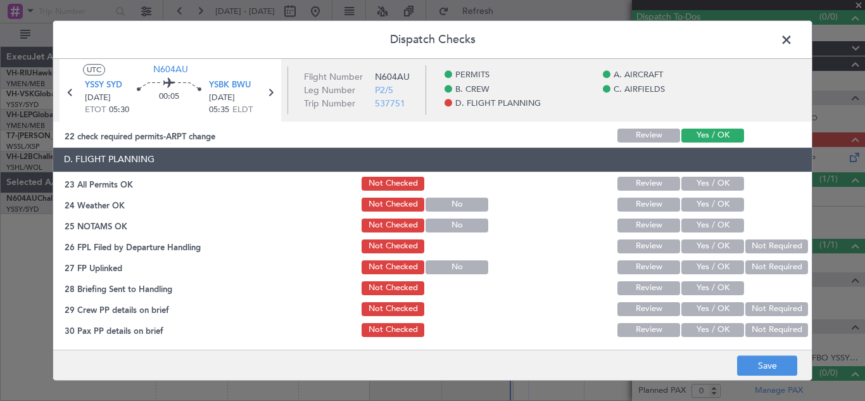
click at [696, 180] on button "Yes / OK" at bounding box center [712, 184] width 63 height 14
click at [709, 208] on button "Yes / OK" at bounding box center [712, 204] width 63 height 14
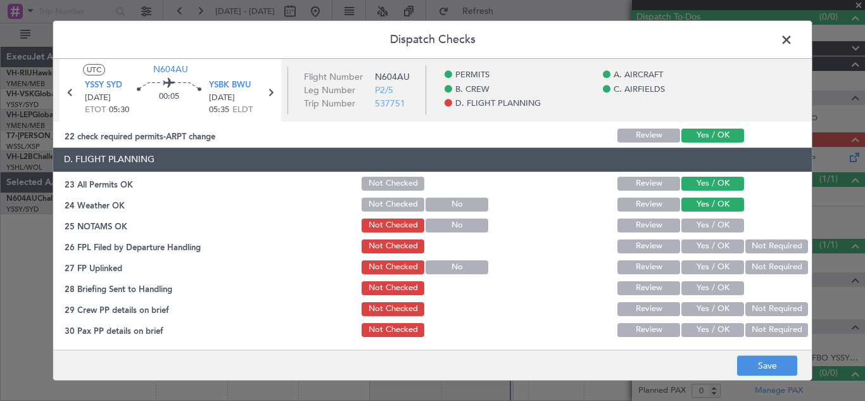
click at [706, 223] on button "Yes / OK" at bounding box center [712, 225] width 63 height 14
click at [708, 244] on button "Yes / OK" at bounding box center [712, 246] width 63 height 14
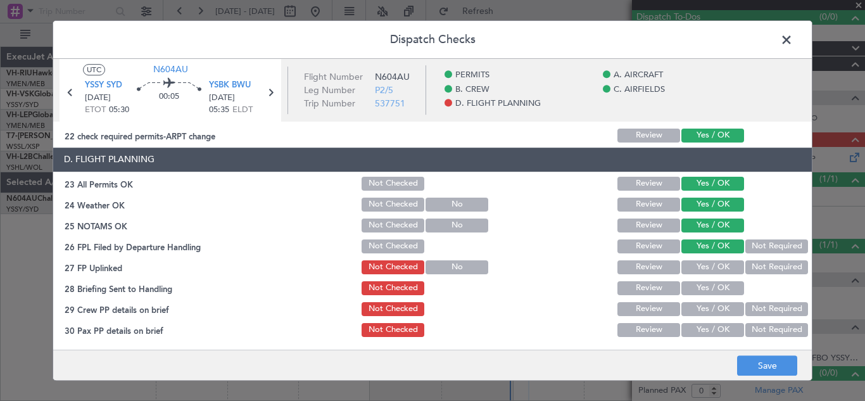
click at [708, 263] on button "Yes / OK" at bounding box center [712, 267] width 63 height 14
click at [709, 285] on button "Yes / OK" at bounding box center [712, 288] width 63 height 14
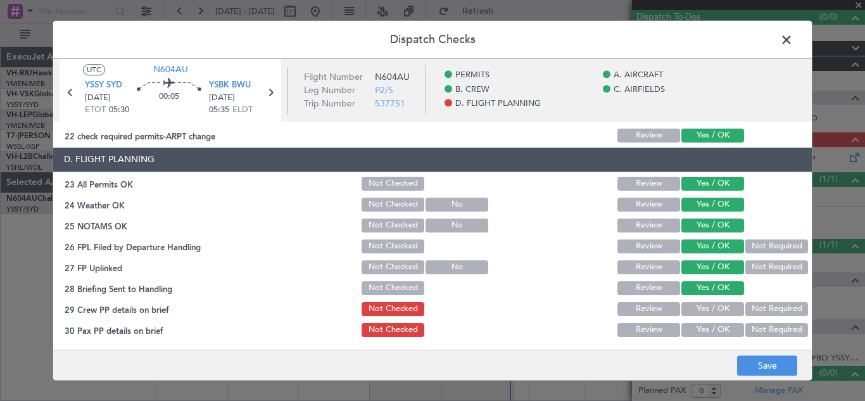
click at [758, 306] on button "Not Required" at bounding box center [776, 309] width 63 height 14
click at [768, 330] on button "Not Required" at bounding box center [776, 330] width 63 height 14
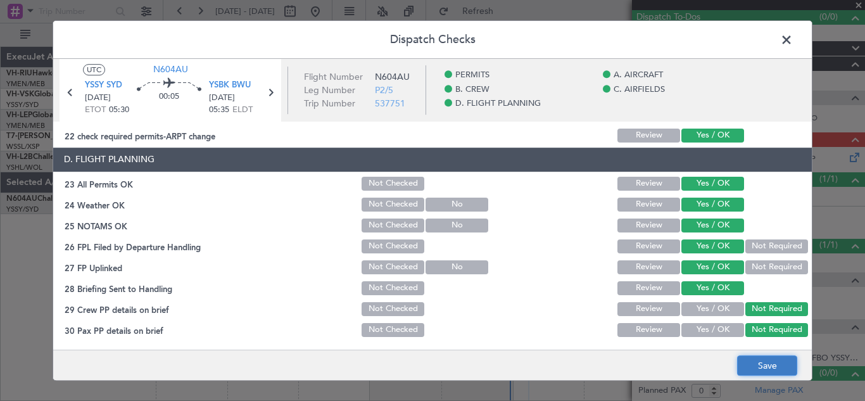
click at [762, 363] on button "Save" at bounding box center [767, 365] width 60 height 20
click at [792, 42] on span at bounding box center [792, 42] width 0 height 25
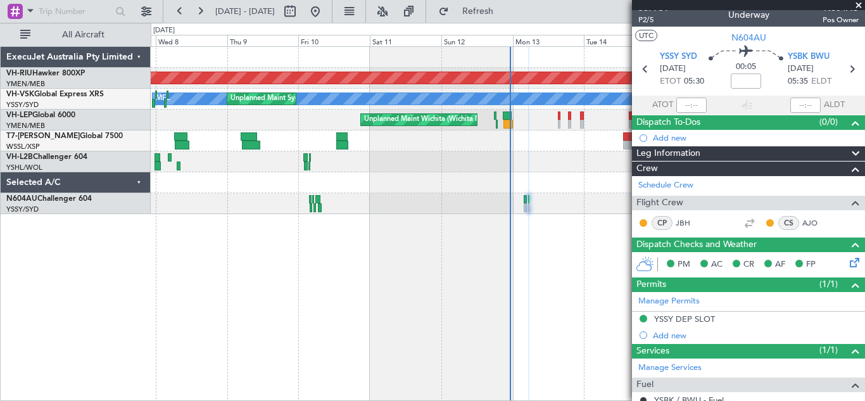
scroll to position [0, 0]
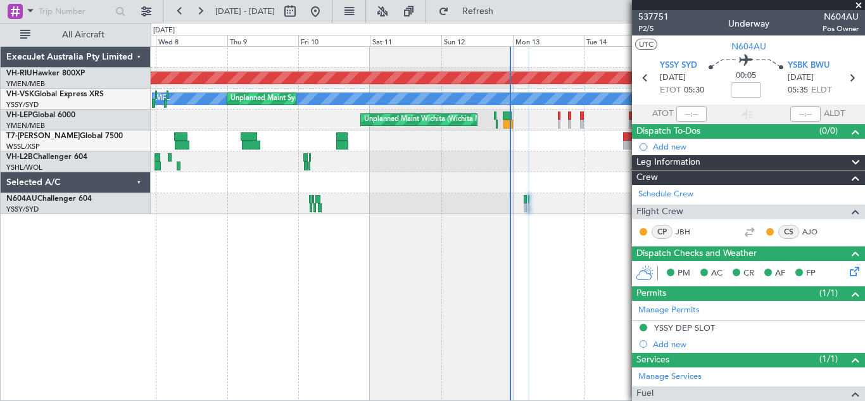
click at [859, 3] on span at bounding box center [858, 5] width 13 height 11
